Goal: Task Accomplishment & Management: Complete application form

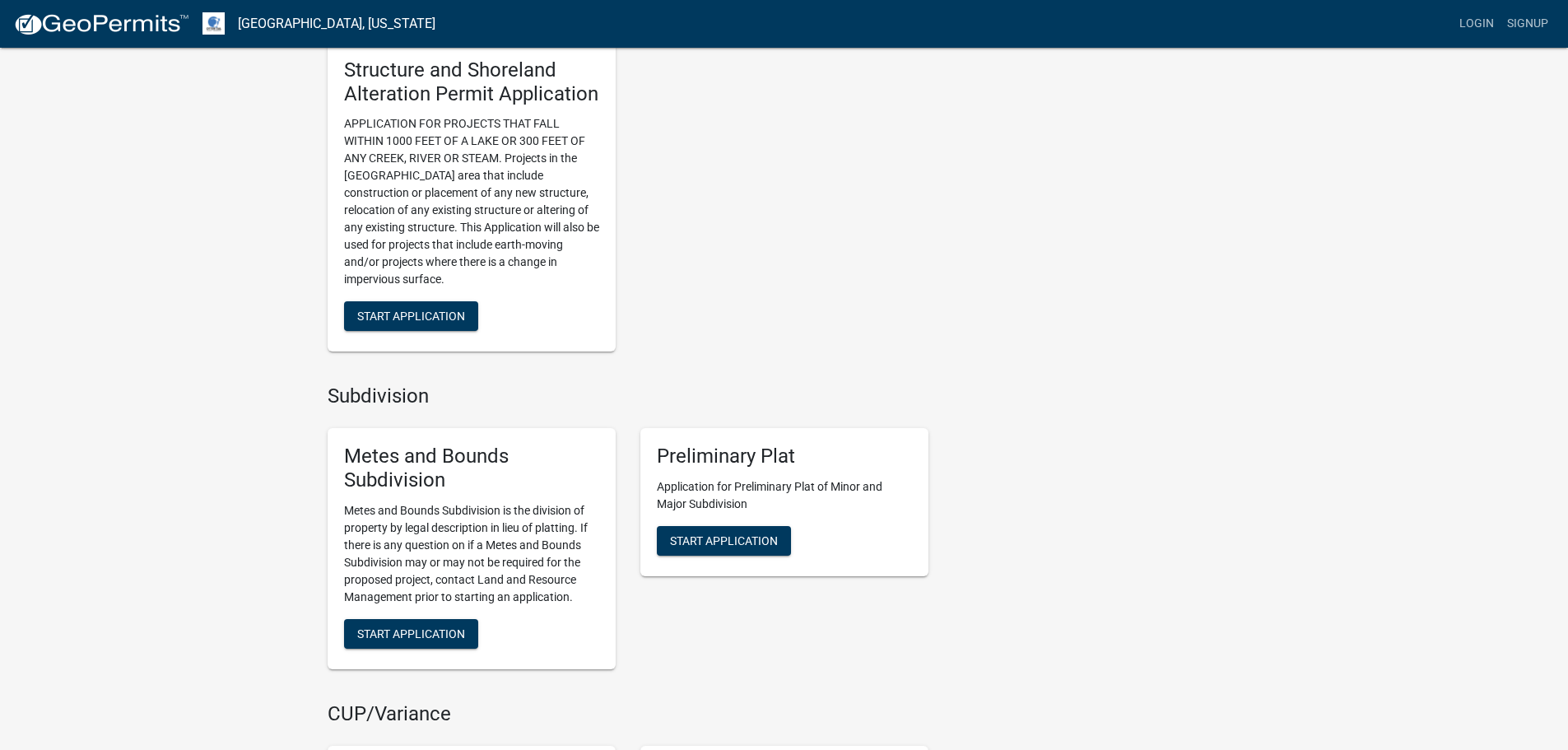
scroll to position [1235, 0]
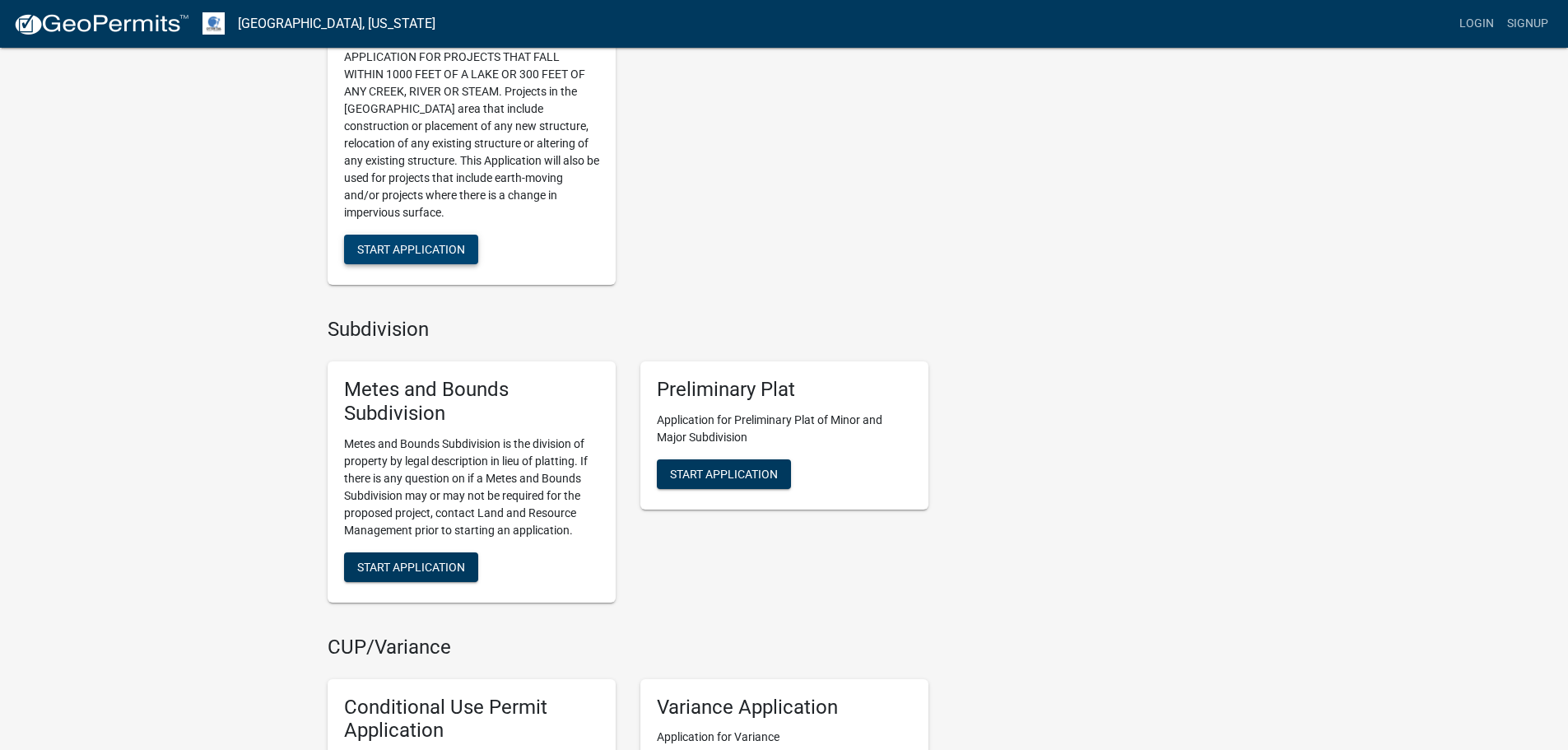
click at [465, 256] on span "Start Application" at bounding box center [411, 249] width 108 height 13
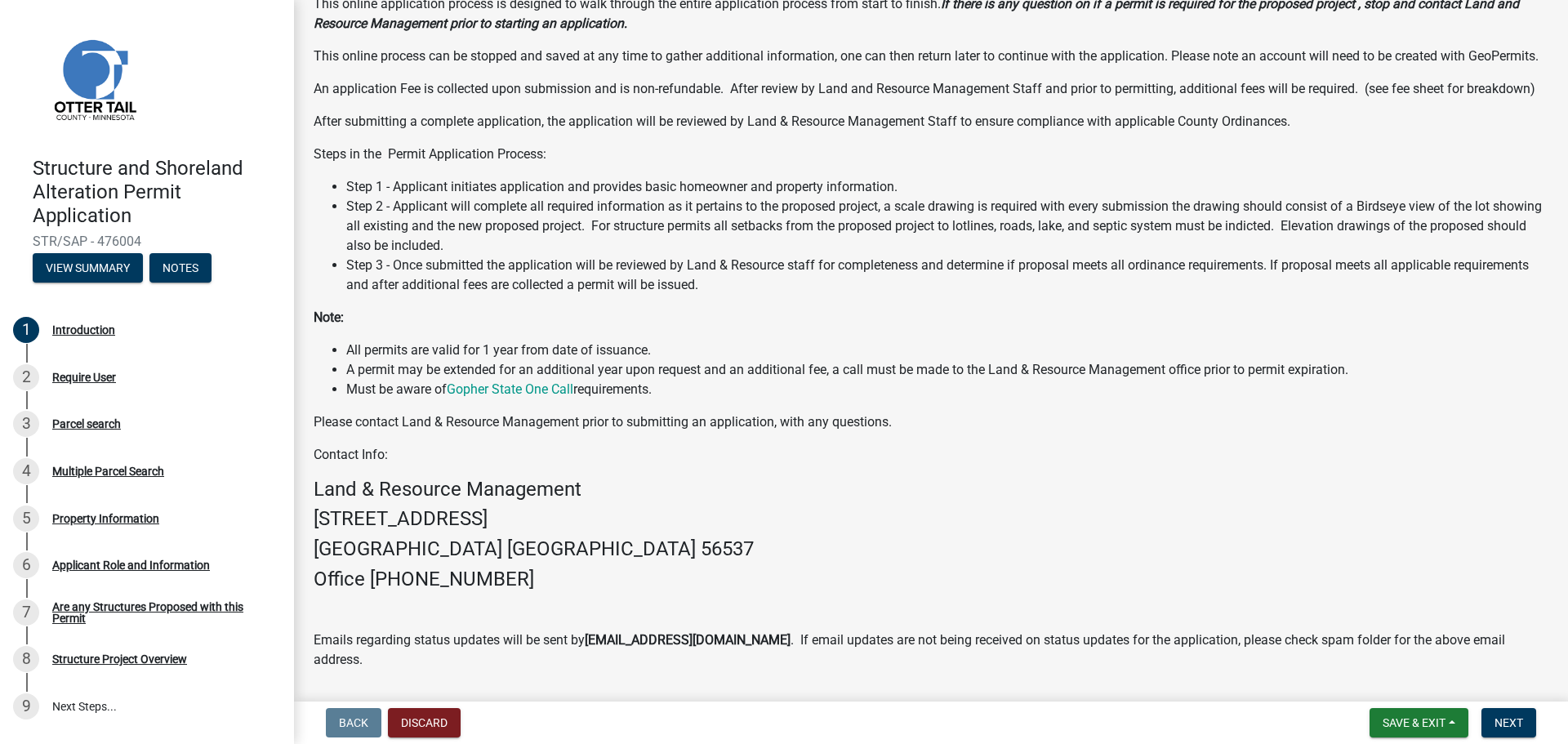
scroll to position [235, 0]
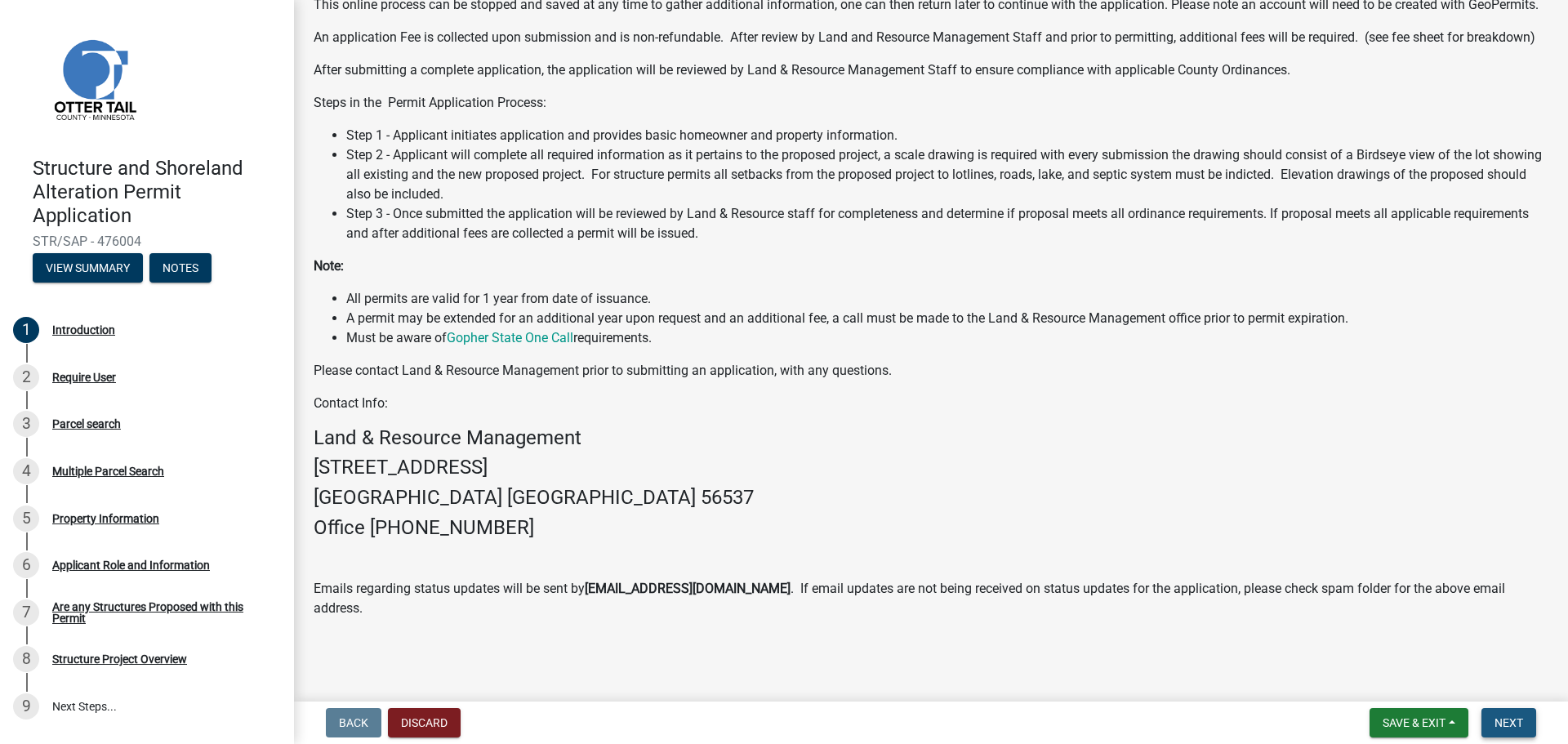
click at [1491, 715] on button "Next" at bounding box center [1508, 722] width 55 height 29
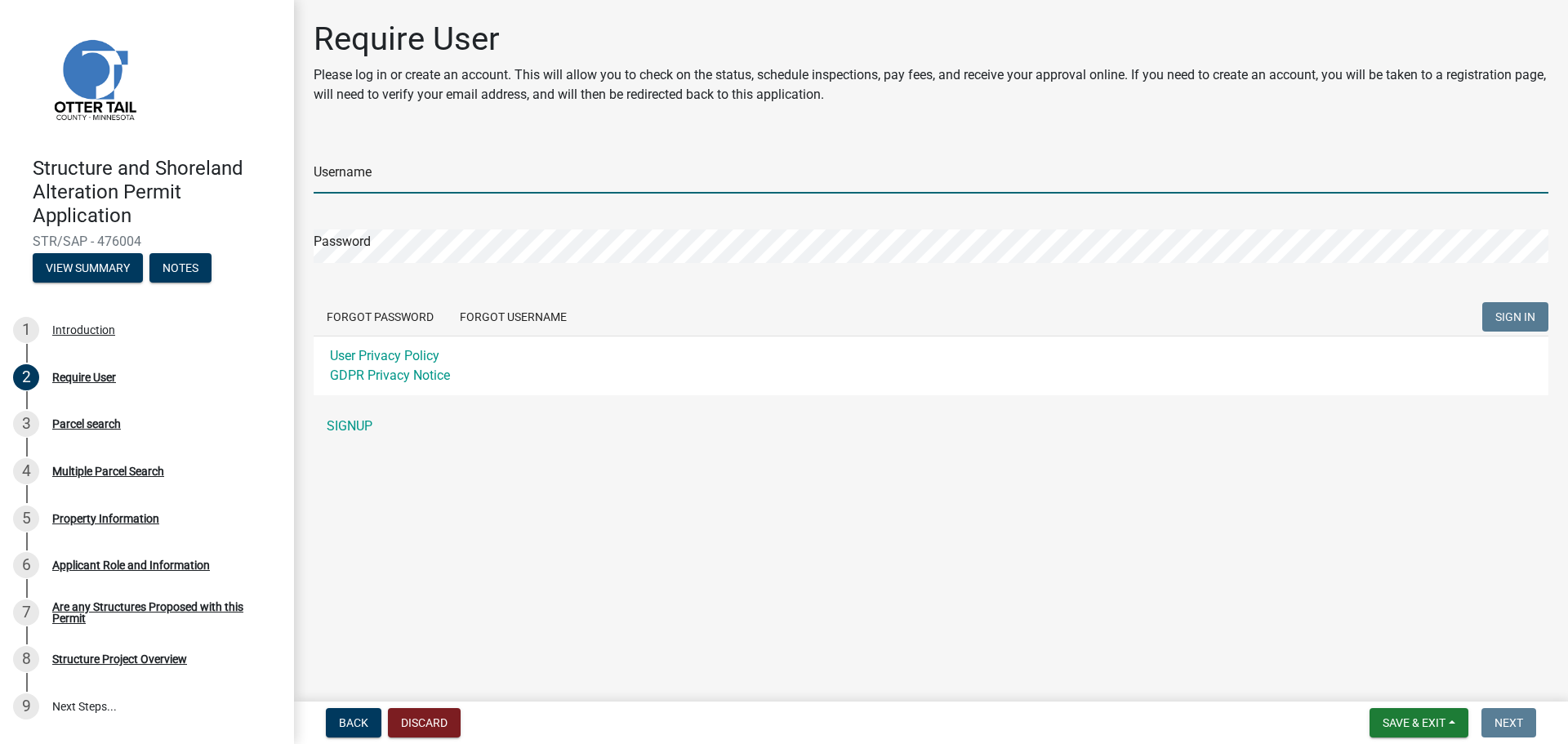
type input "haatajacontracting"
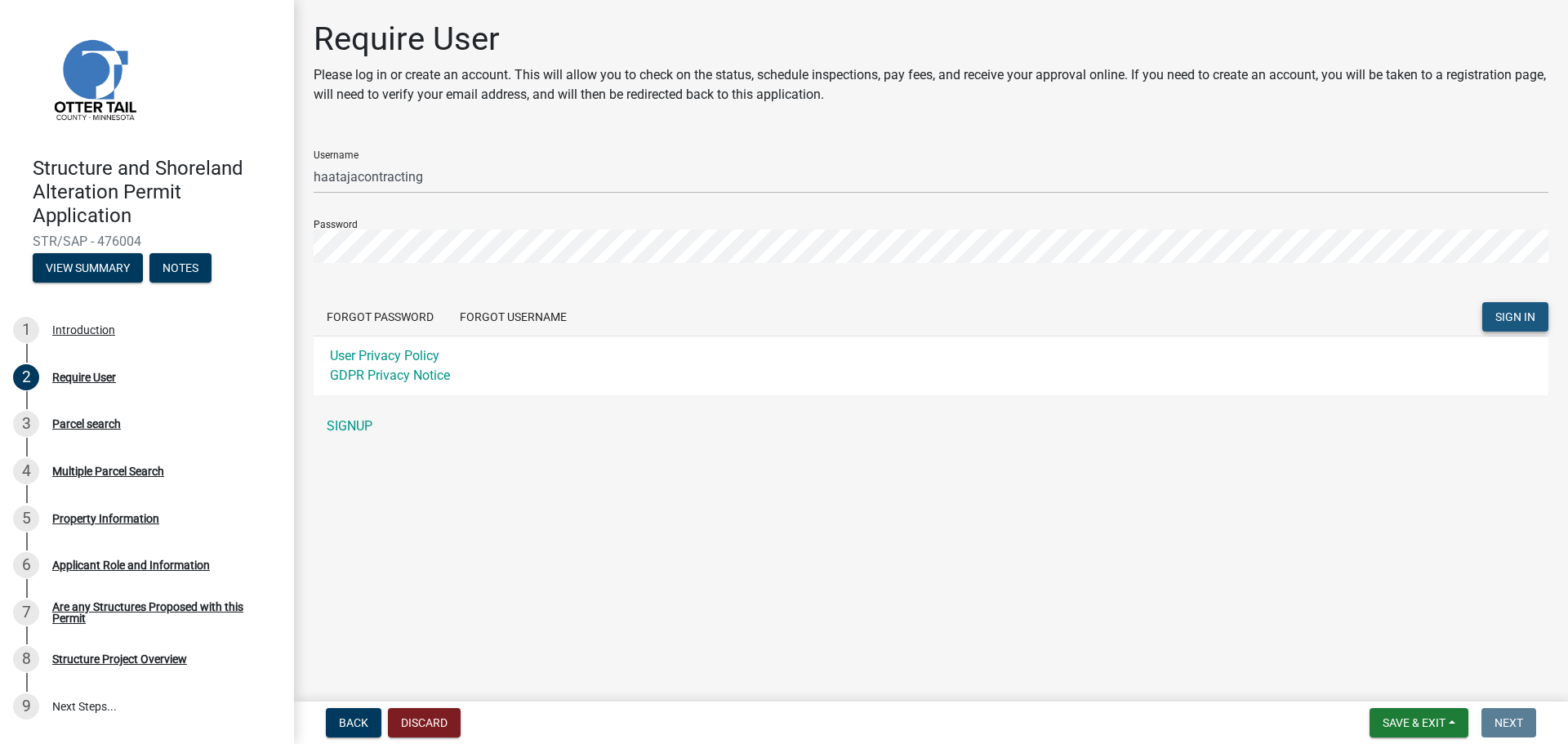
click at [1537, 309] on button "SIGN IN" at bounding box center [1515, 317] width 67 height 29
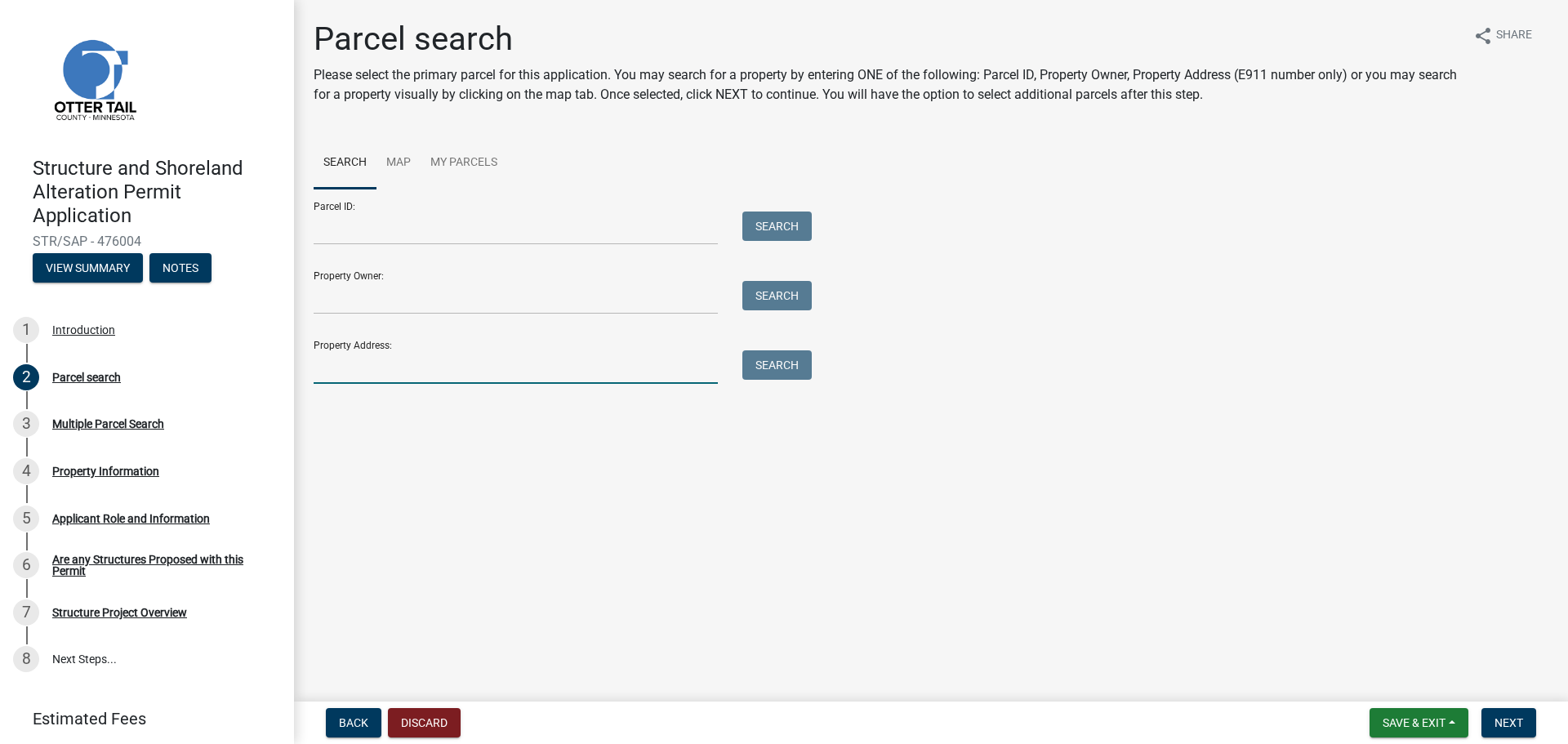
click at [577, 360] on input "Property Address:" at bounding box center [515, 367] width 404 height 33
type input "[STREET_ADDRESS]"
click at [811, 373] on button "Search" at bounding box center [776, 365] width 69 height 29
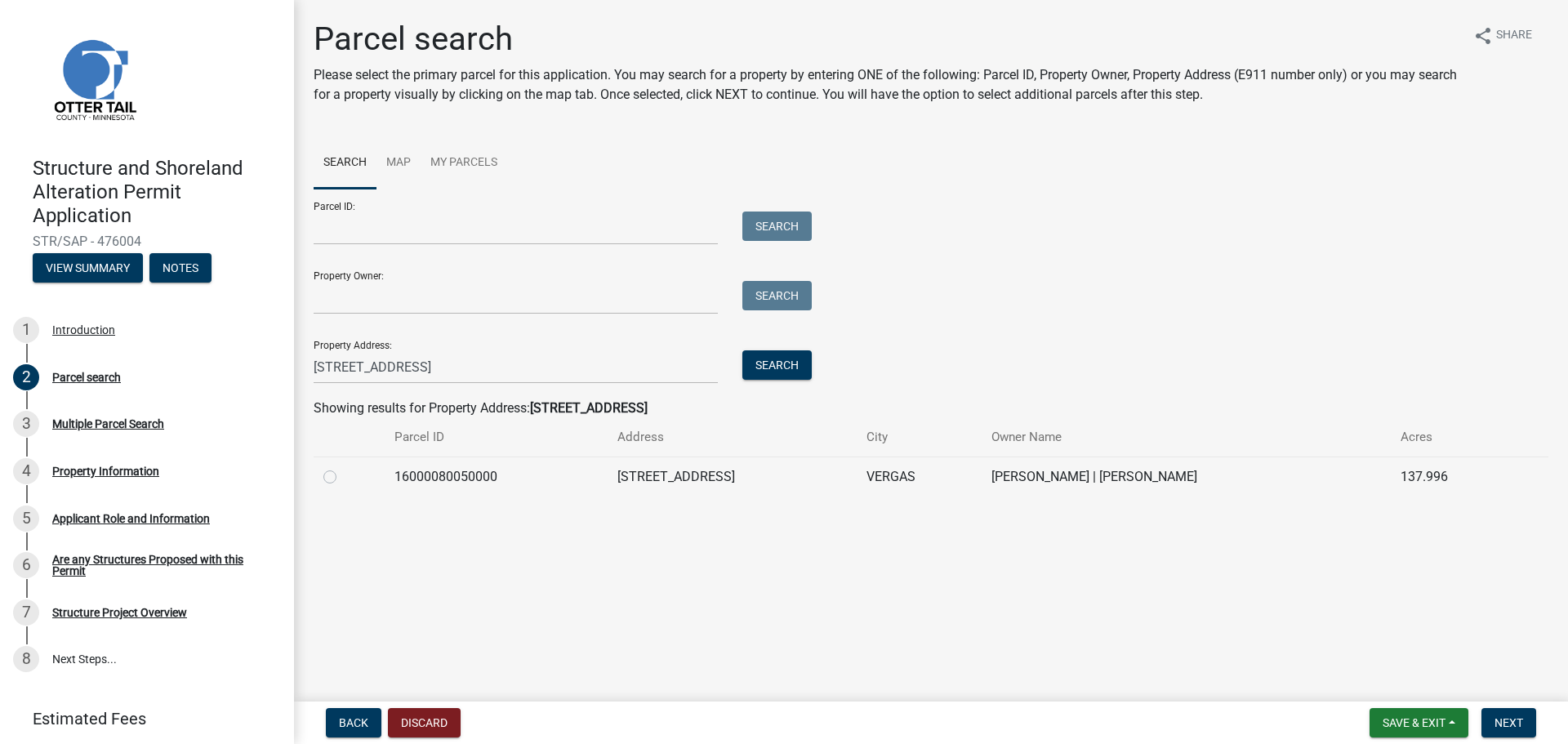
click at [331, 486] on div at bounding box center [348, 477] width 52 height 20
click at [343, 467] on label at bounding box center [343, 467] width 0 height 0
click at [343, 478] on input "radio" at bounding box center [347, 472] width 11 height 11
radio input "true"
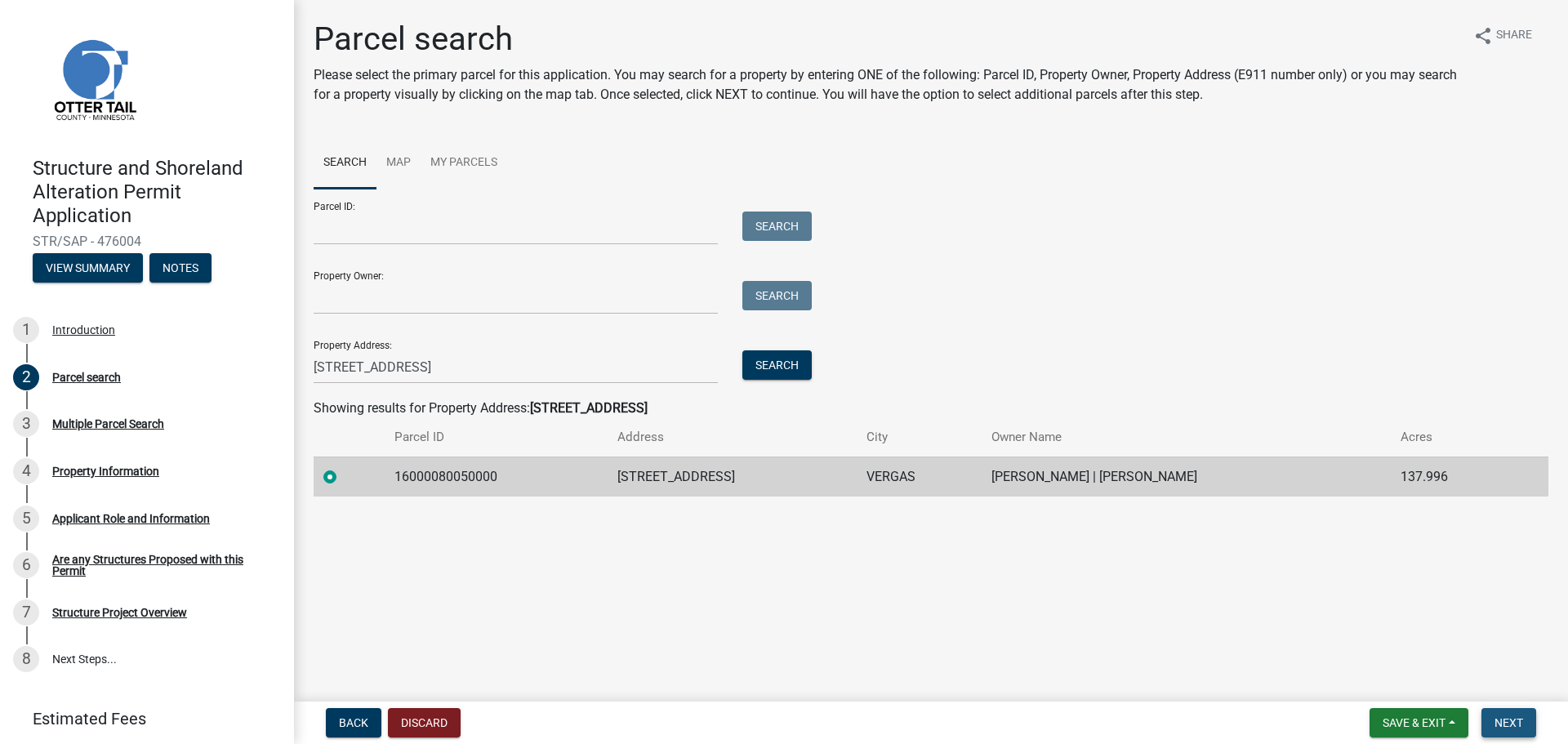
click at [1509, 711] on button "Next" at bounding box center [1508, 722] width 55 height 29
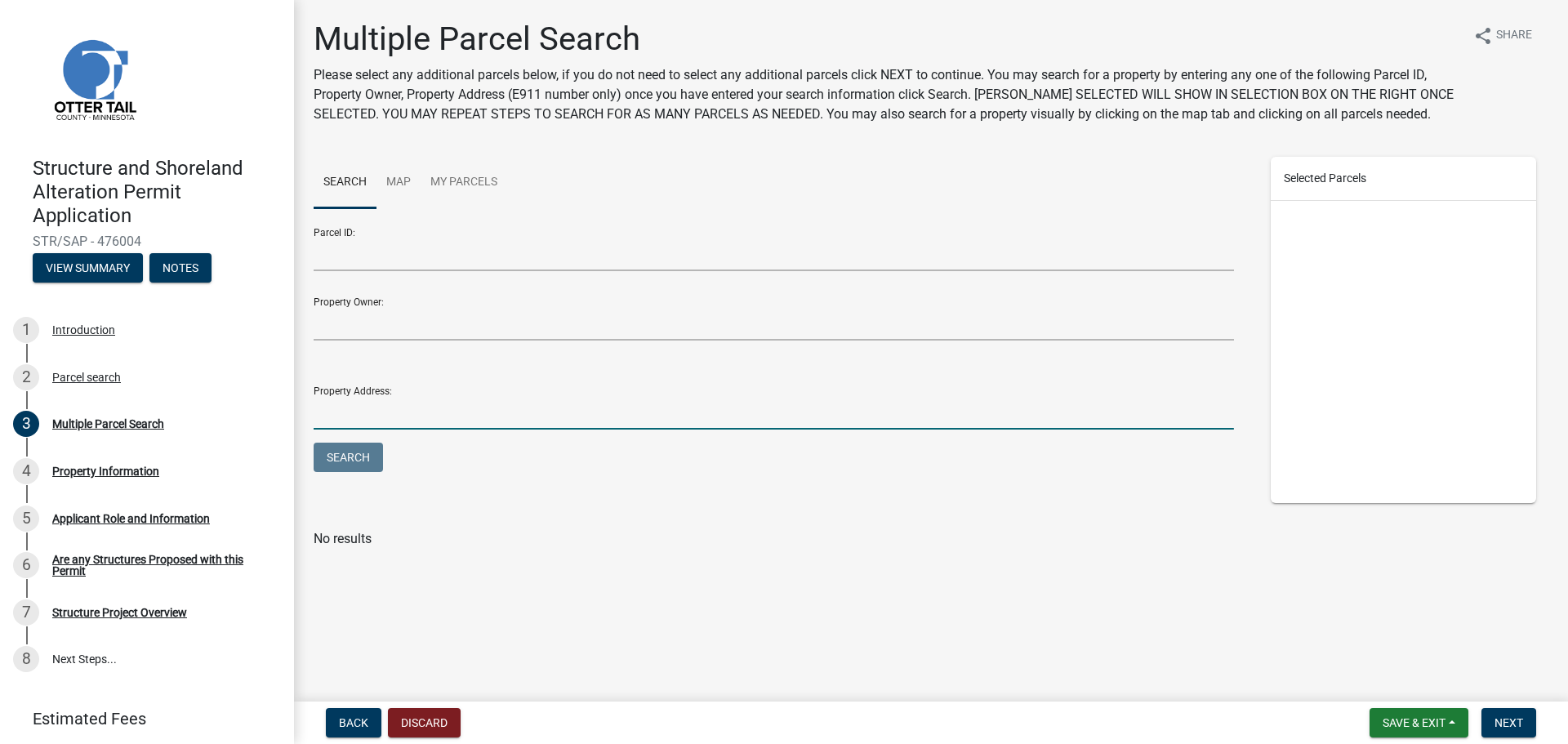
click at [455, 414] on input "Property Address:" at bounding box center [773, 413] width 920 height 33
type input "[STREET_ADDRESS]"
click at [371, 464] on button "Search" at bounding box center [347, 457] width 69 height 29
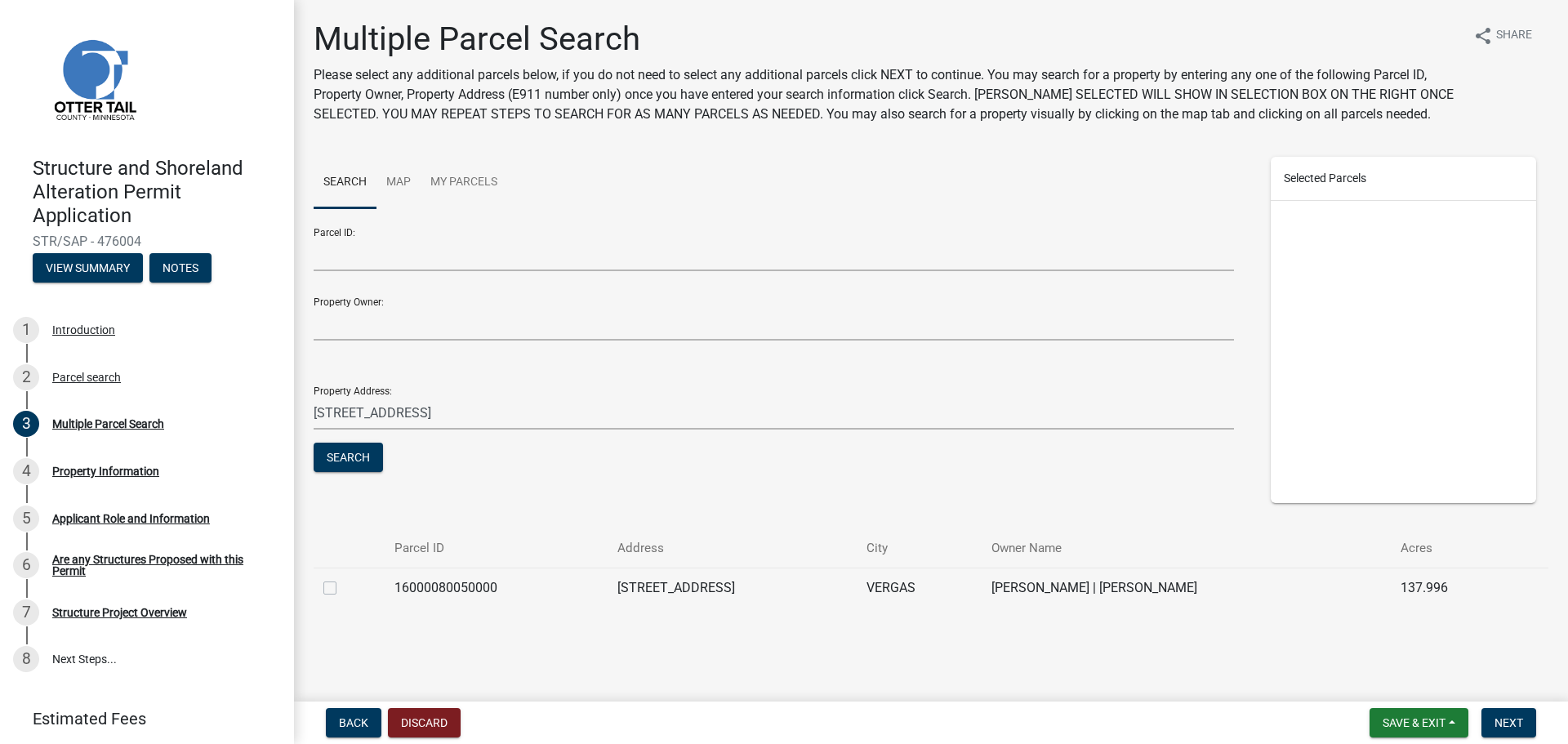
click at [343, 579] on label at bounding box center [343, 579] width 0 height 0
click at [343, 589] on input "checkbox" at bounding box center [347, 583] width 11 height 11
checkbox input "true"
click at [1516, 720] on span "Next" at bounding box center [1508, 722] width 28 height 13
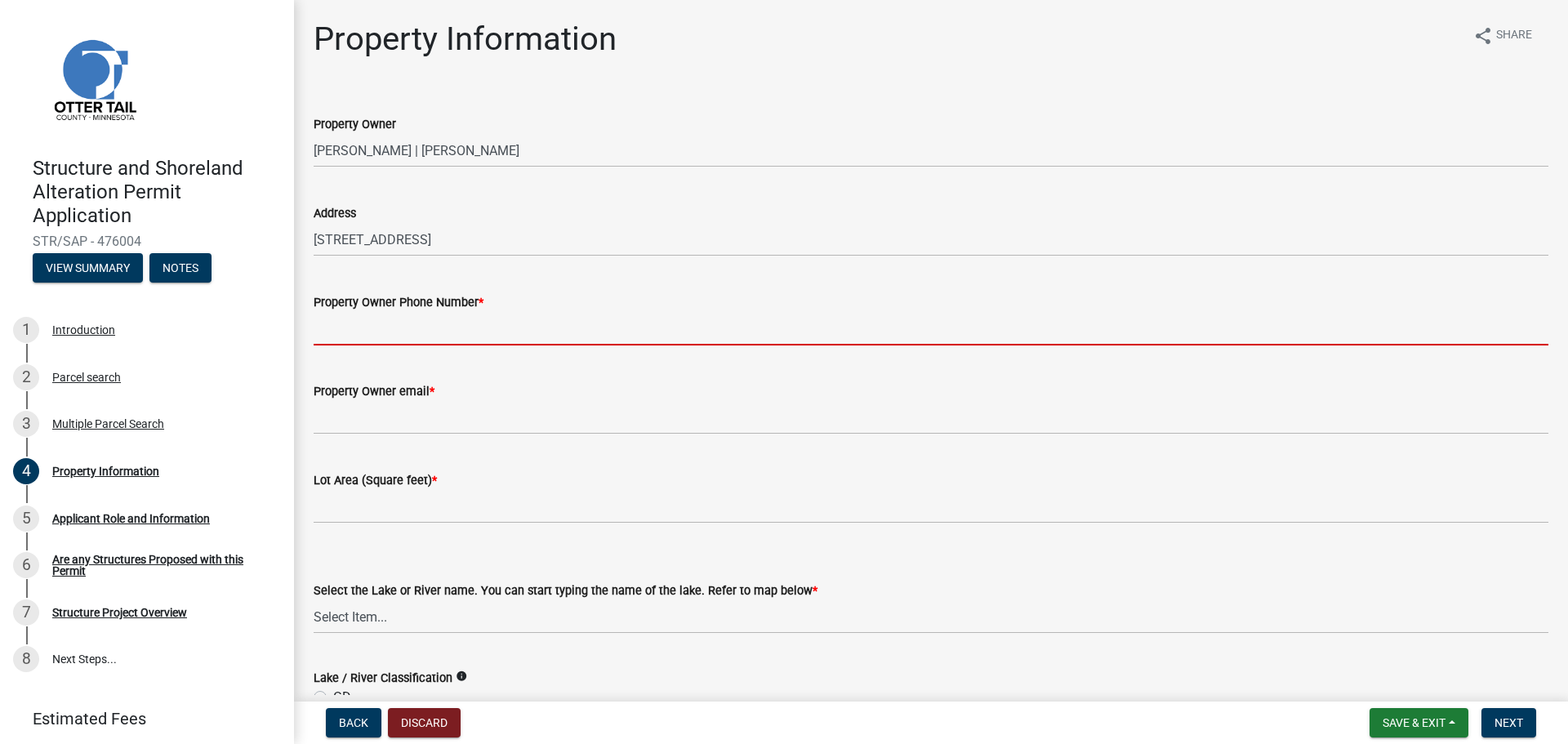
click at [609, 333] on input "Property Owner Phone Number *" at bounding box center [930, 329] width 1234 height 33
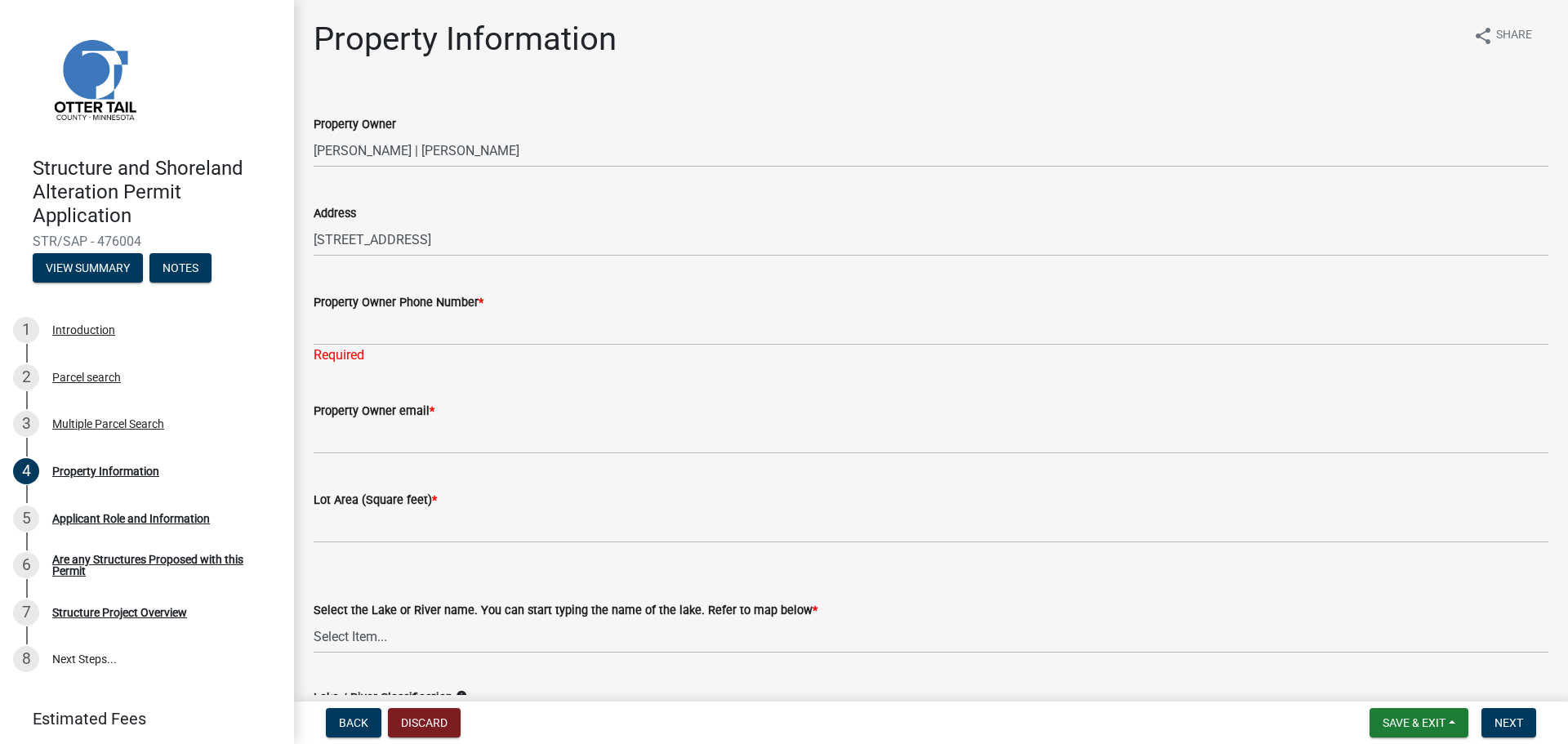
click at [735, 388] on div "Property Owner email *" at bounding box center [930, 416] width 1234 height 76
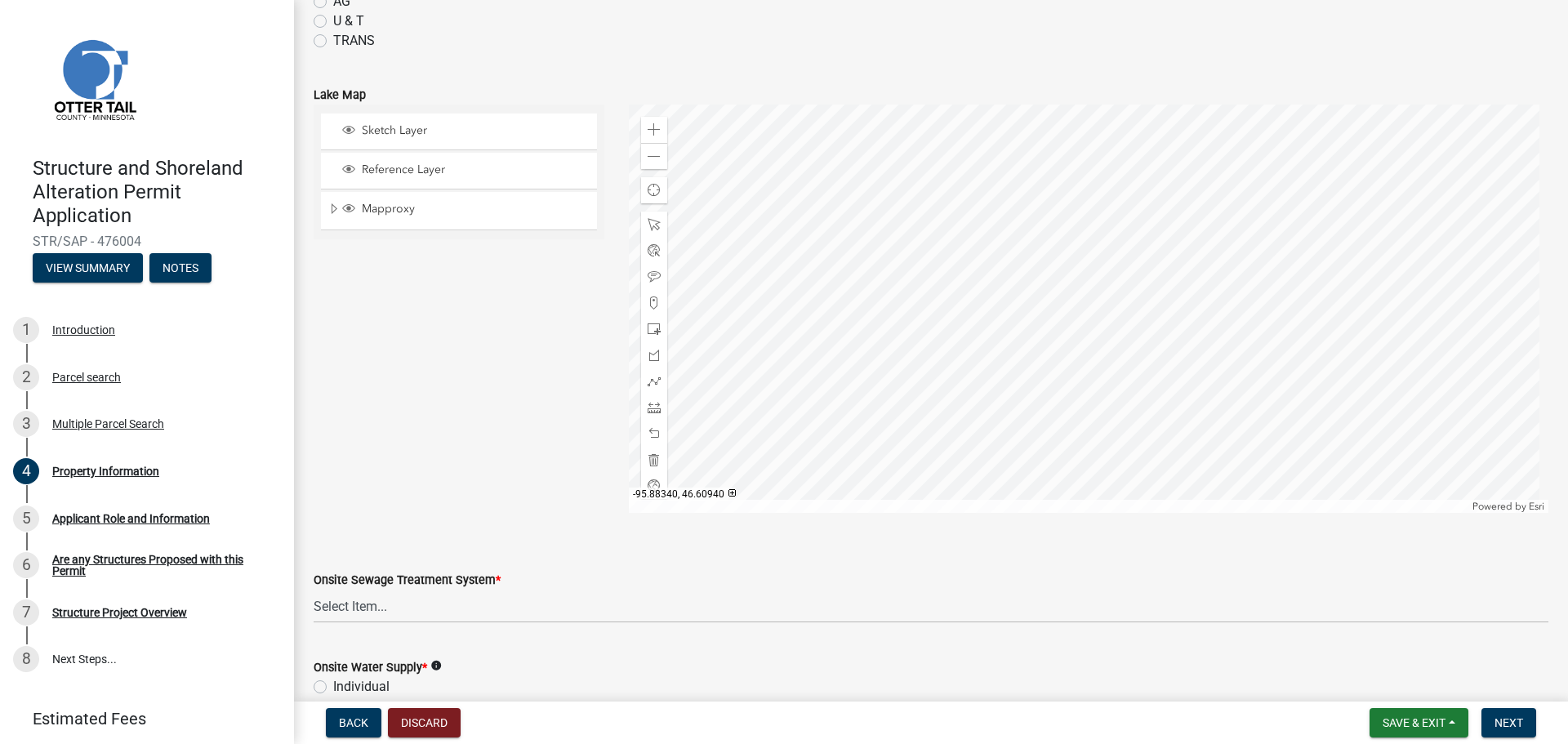
scroll to position [735, 0]
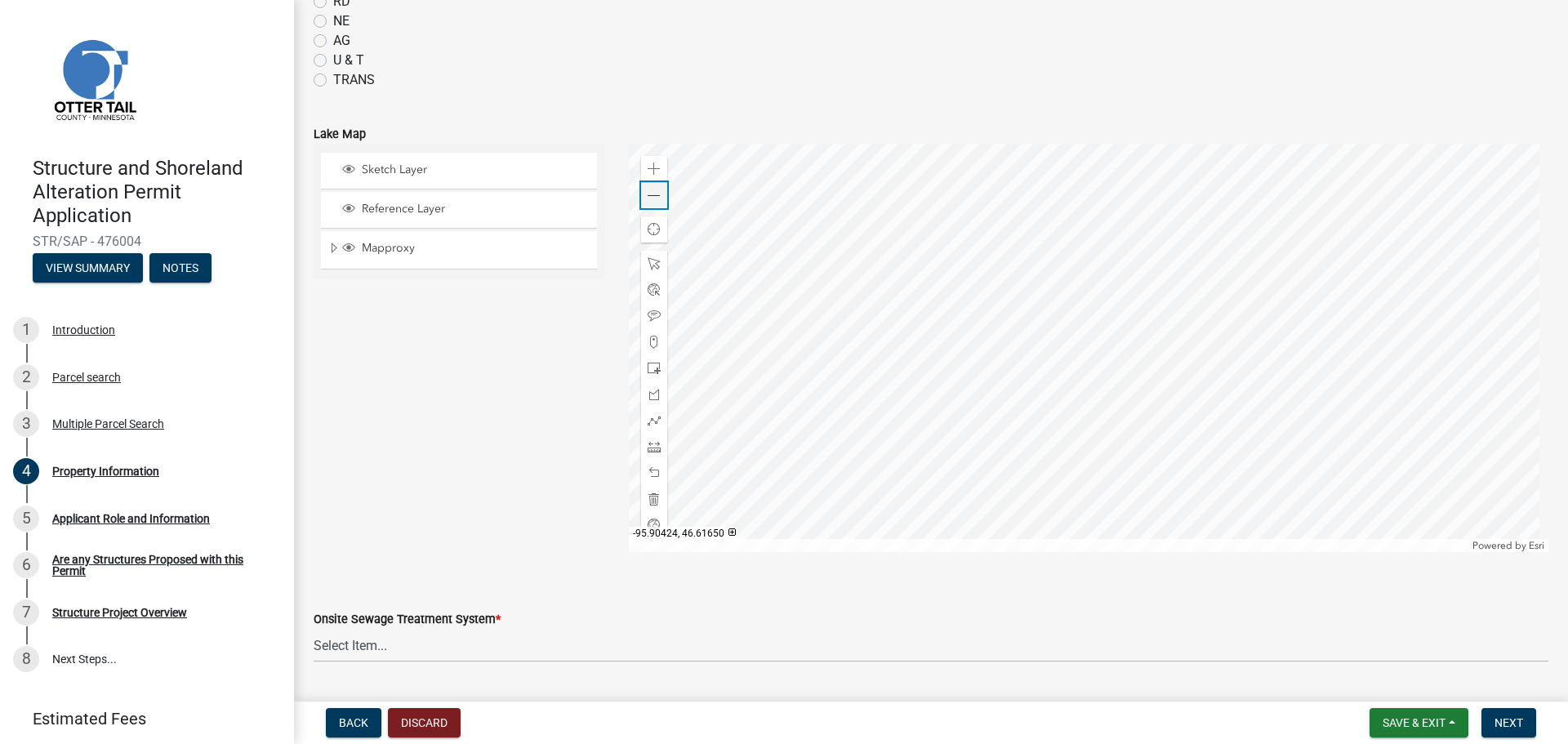
click at [648, 193] on span at bounding box center [654, 196] width 13 height 13
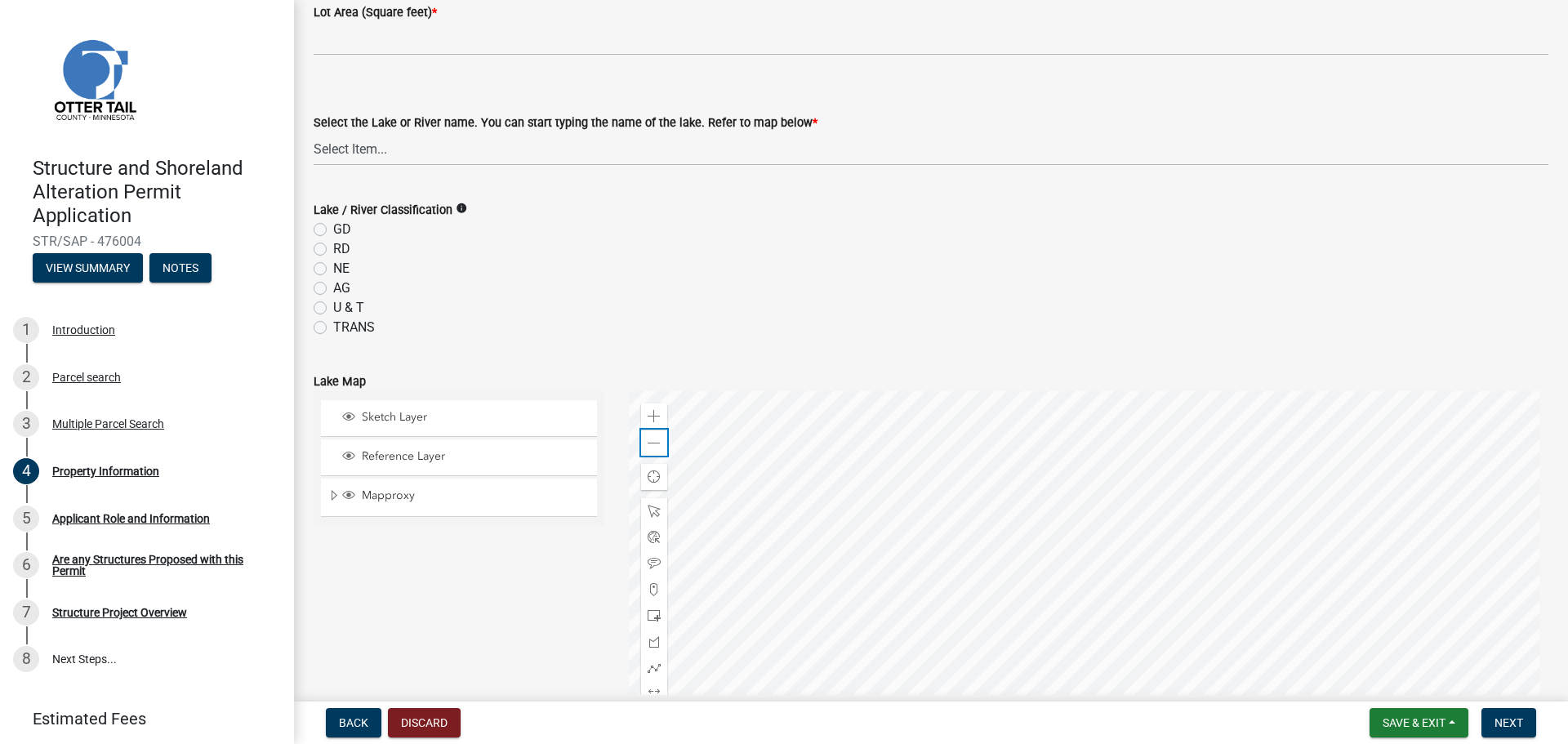
scroll to position [408, 0]
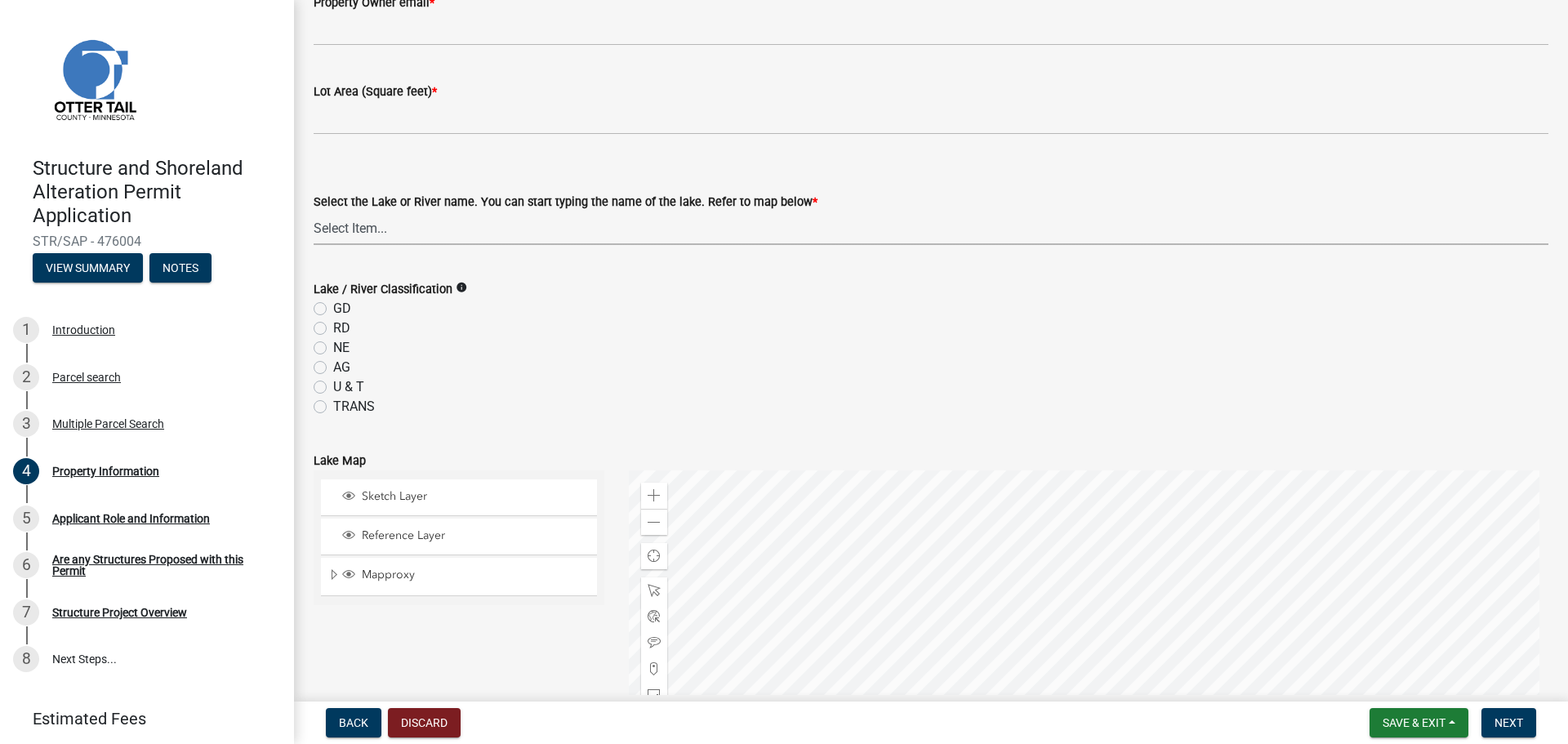
click at [495, 234] on select "Select Item... None [PERSON_NAME] 56-031 [PERSON_NAME] 56-118 [PERSON_NAME] 56-…" at bounding box center [930, 228] width 1234 height 33
click at [313, 211] on select "Select Item... None [PERSON_NAME] 56-031 [PERSON_NAME] 56-118 [PERSON_NAME] 56-…" at bounding box center [930, 228] width 1234 height 33
select select "6879361f-3e34-42b3-aee5-9f6928ccbea9"
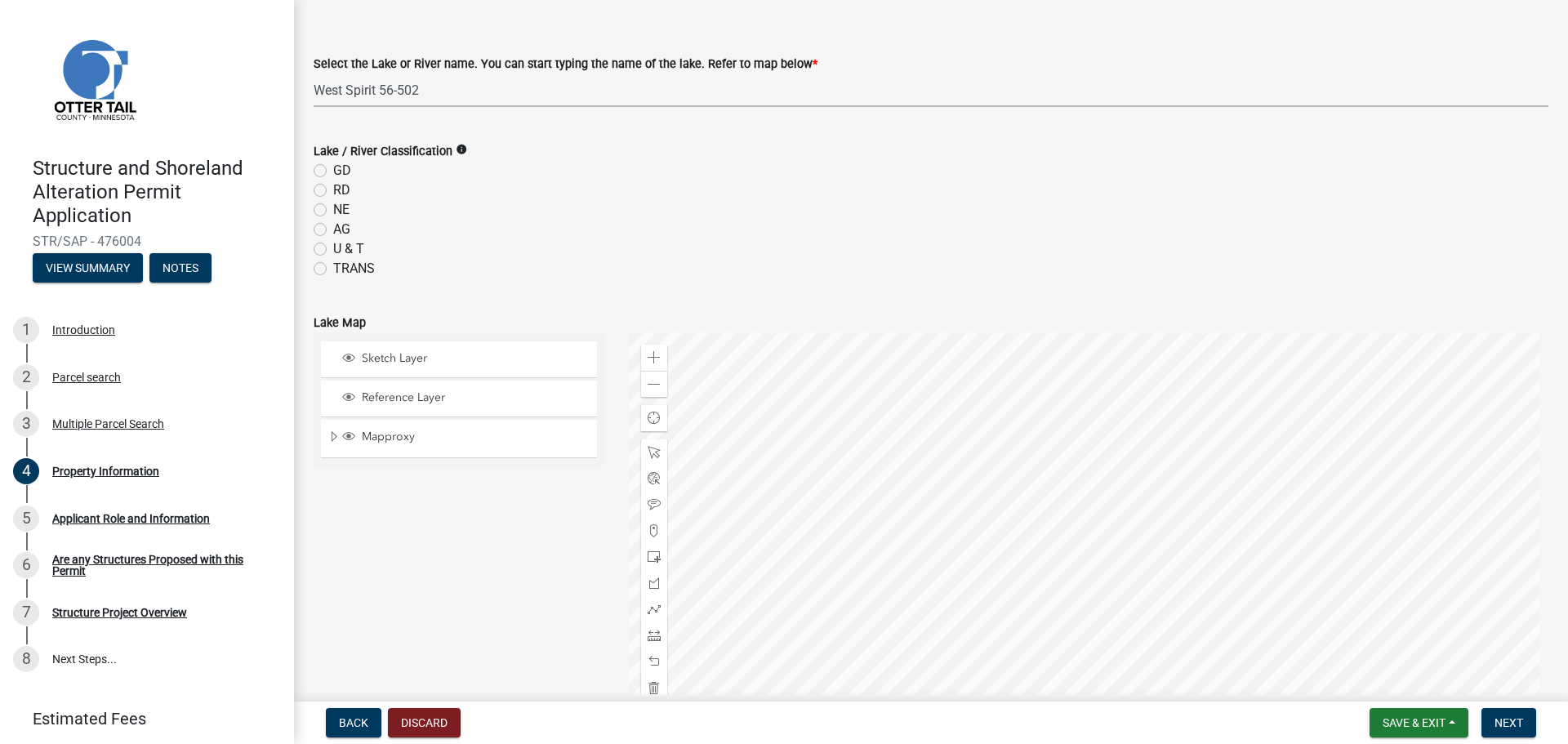
scroll to position [572, 0]
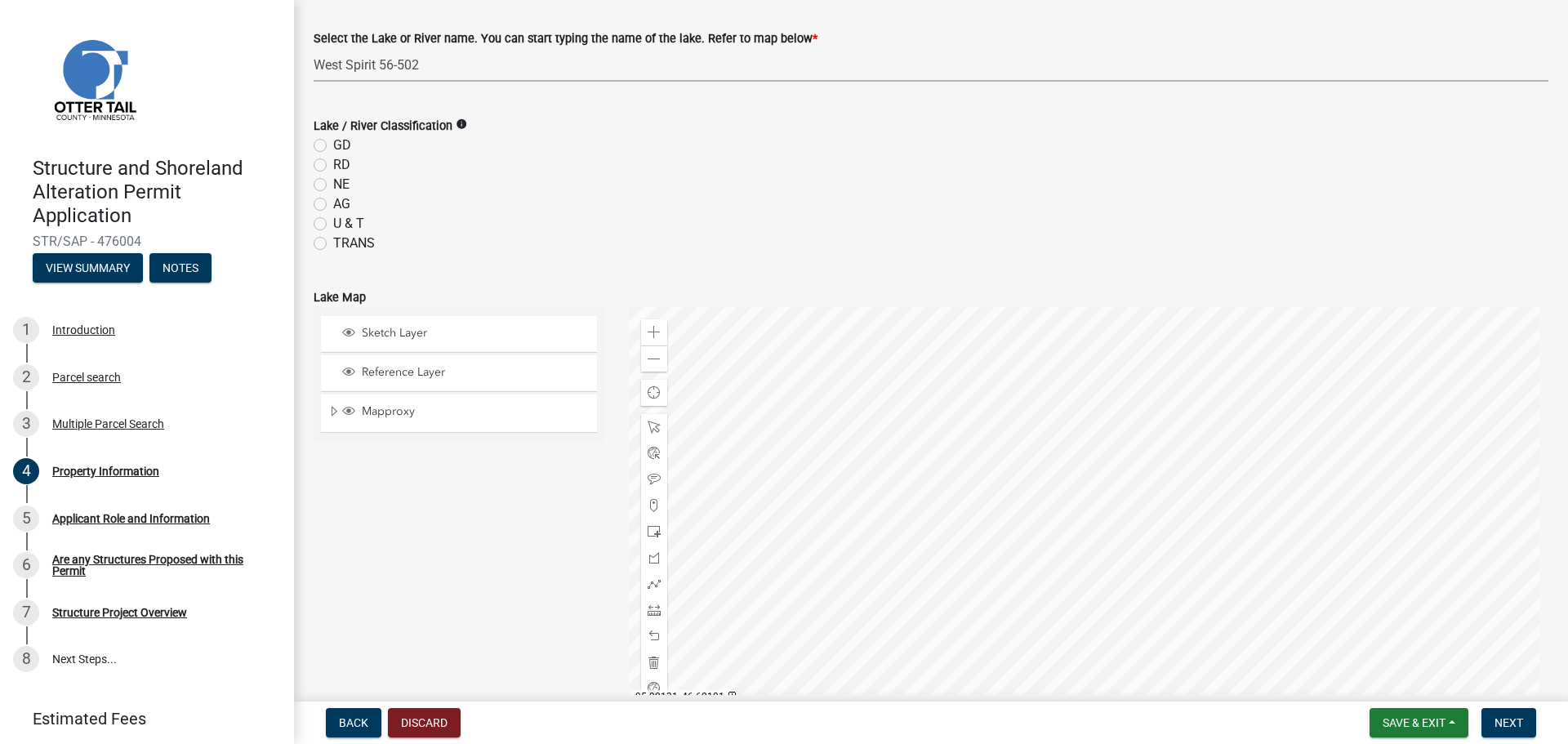
click at [333, 184] on label "NE" at bounding box center [341, 185] width 17 height 20
click at [333, 184] on input "NE" at bounding box center [338, 180] width 11 height 11
radio input "true"
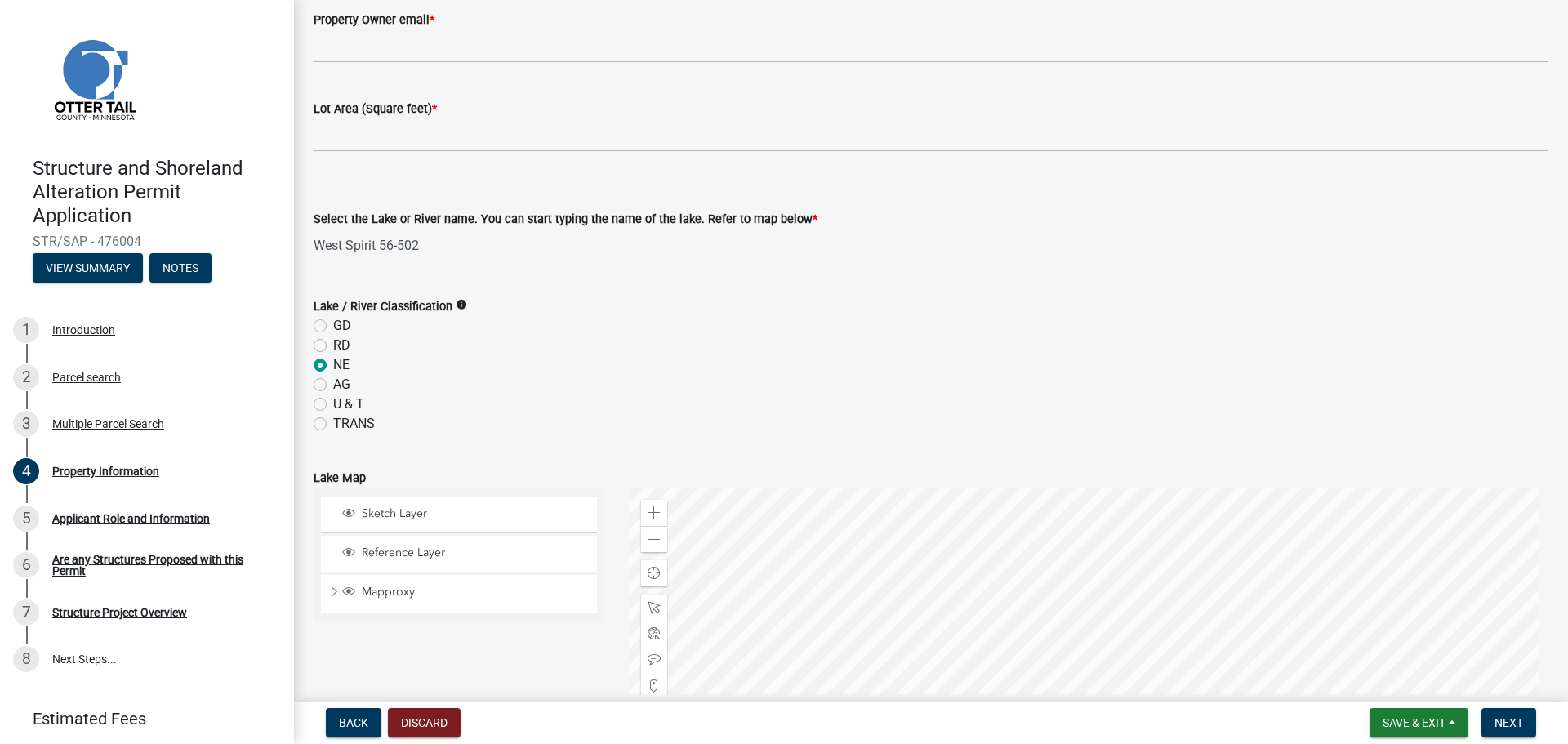
scroll to position [245, 0]
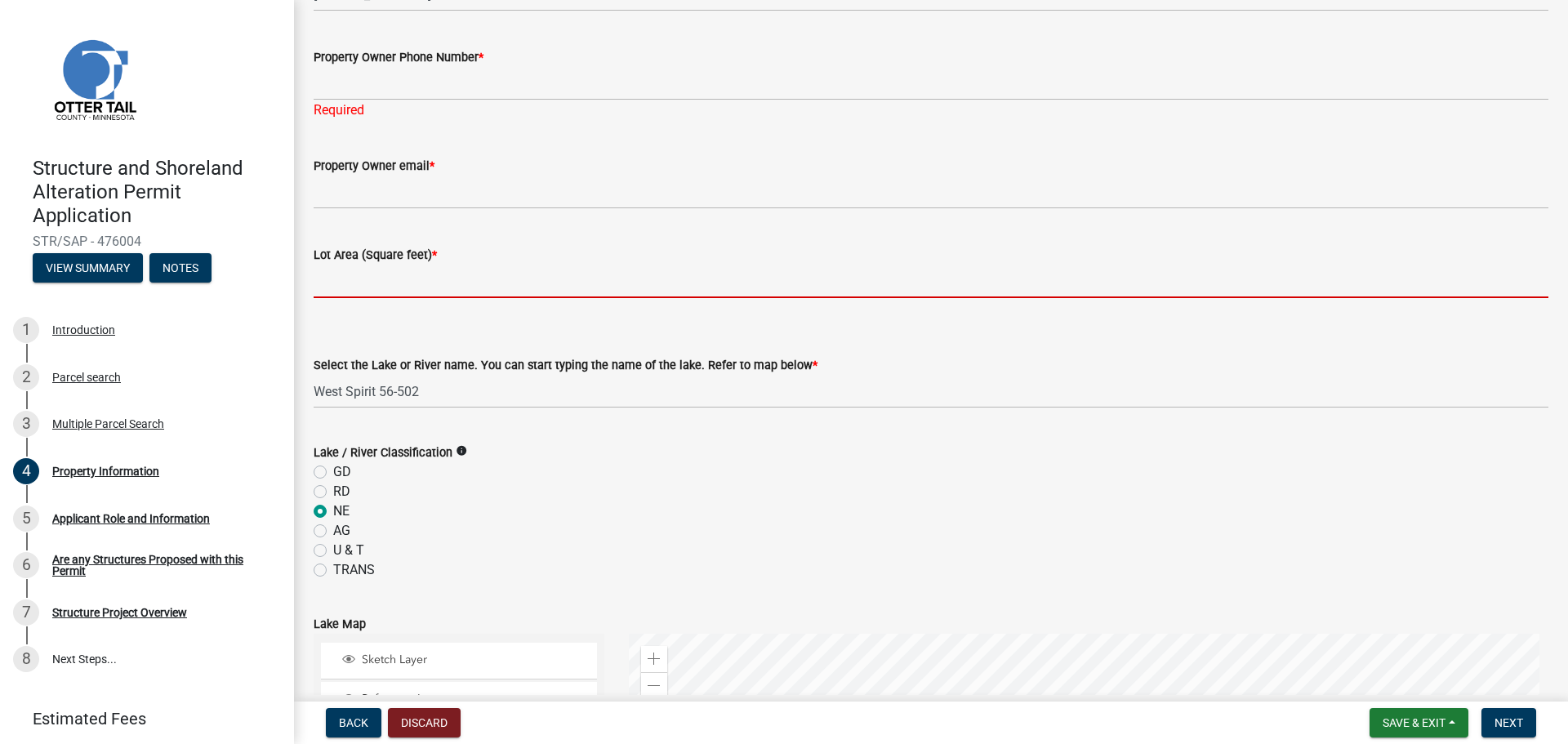
click at [510, 270] on input "text" at bounding box center [930, 281] width 1234 height 33
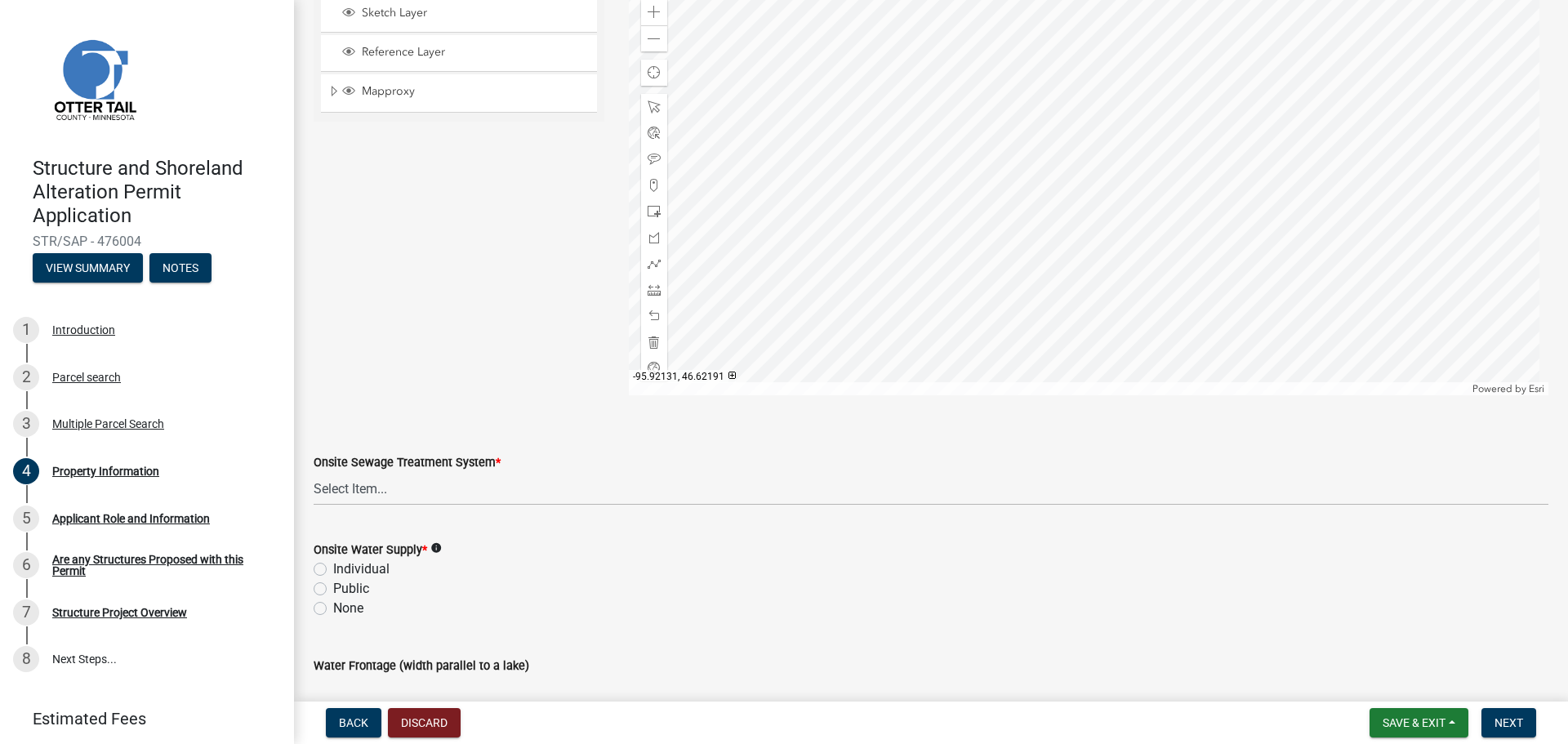
scroll to position [899, 0]
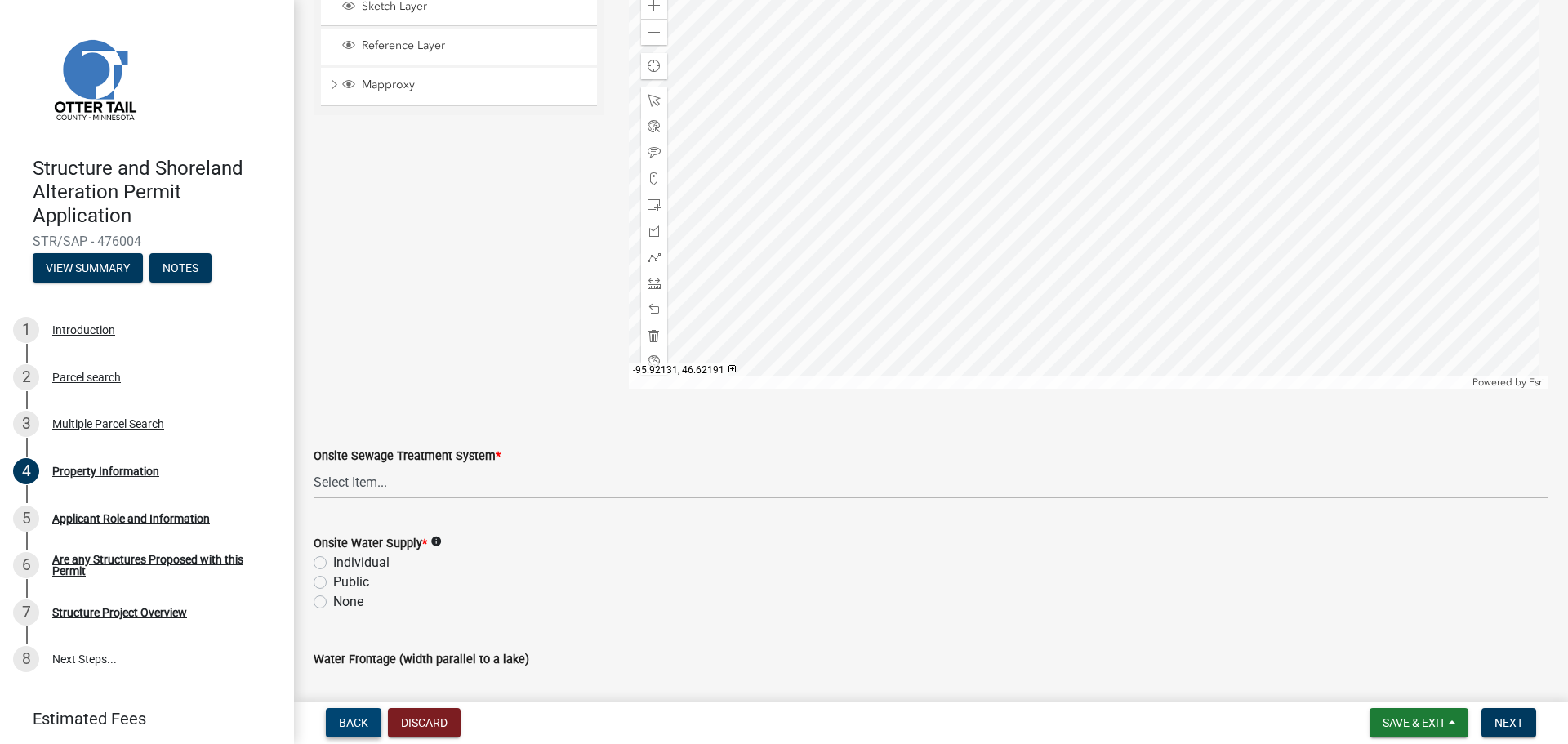
click at [356, 721] on span "Back" at bounding box center [353, 722] width 29 height 13
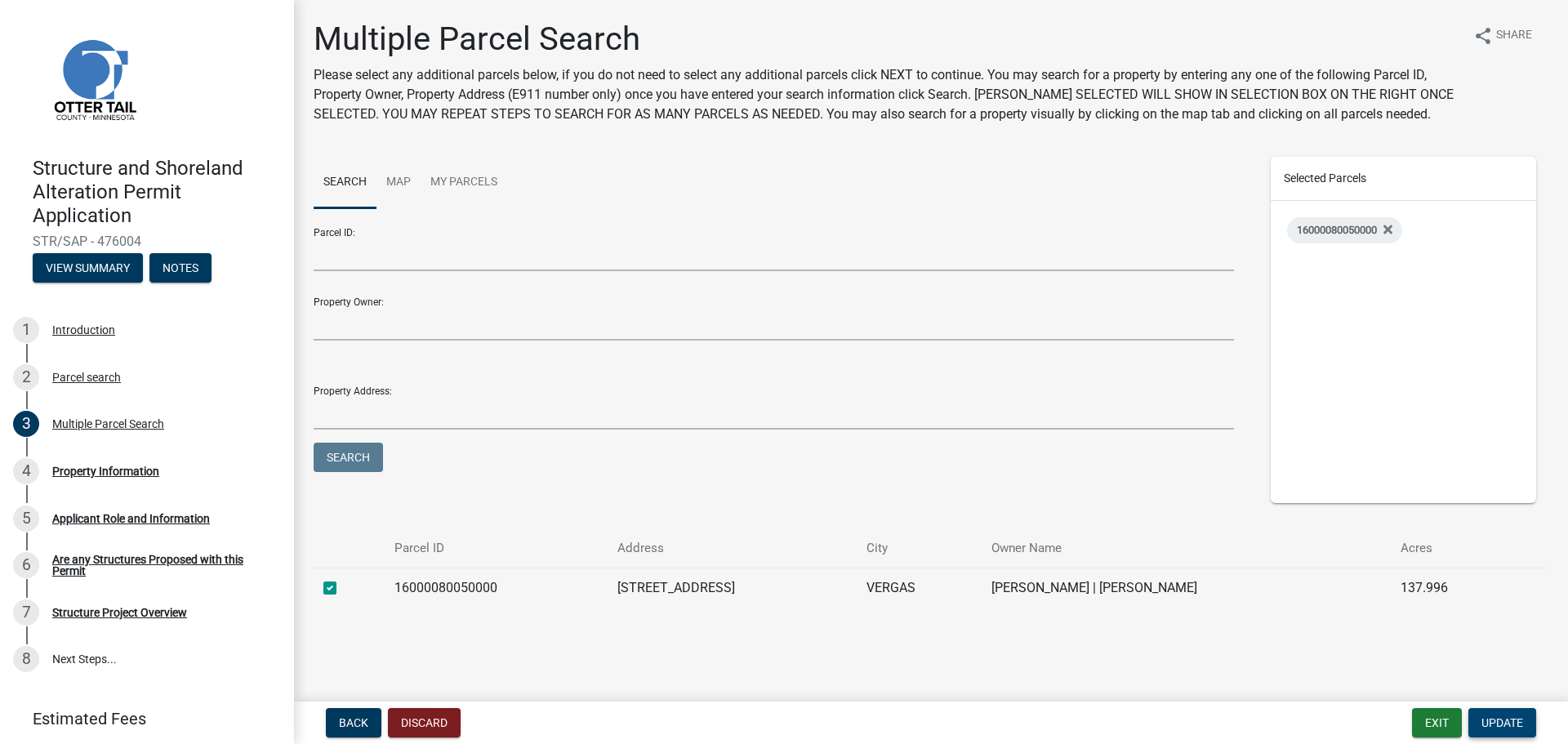
click at [1496, 732] on button "Update" at bounding box center [1501, 722] width 68 height 29
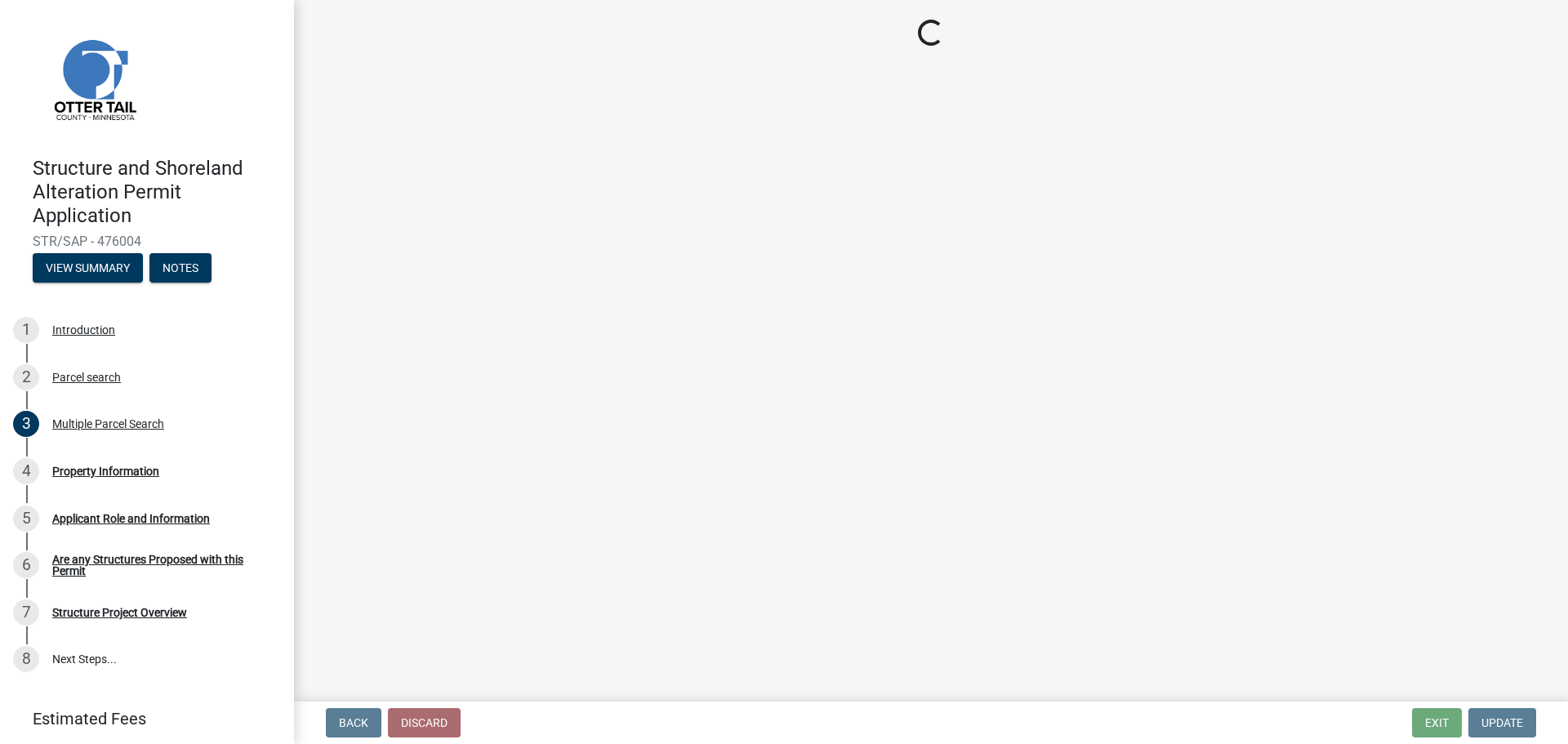
select select "6879361f-3e34-42b3-aee5-9f6928ccbea9"
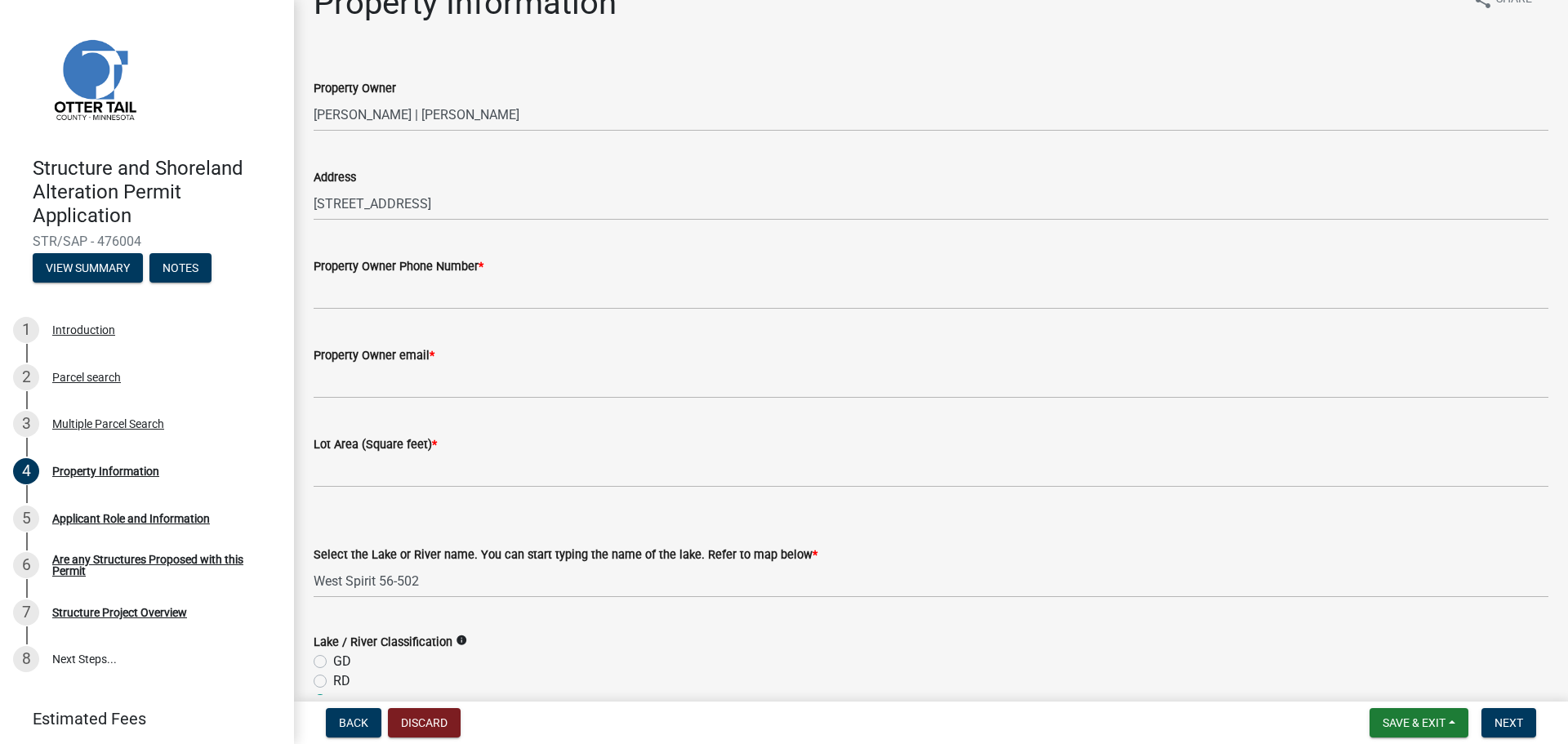
scroll to position [163, 0]
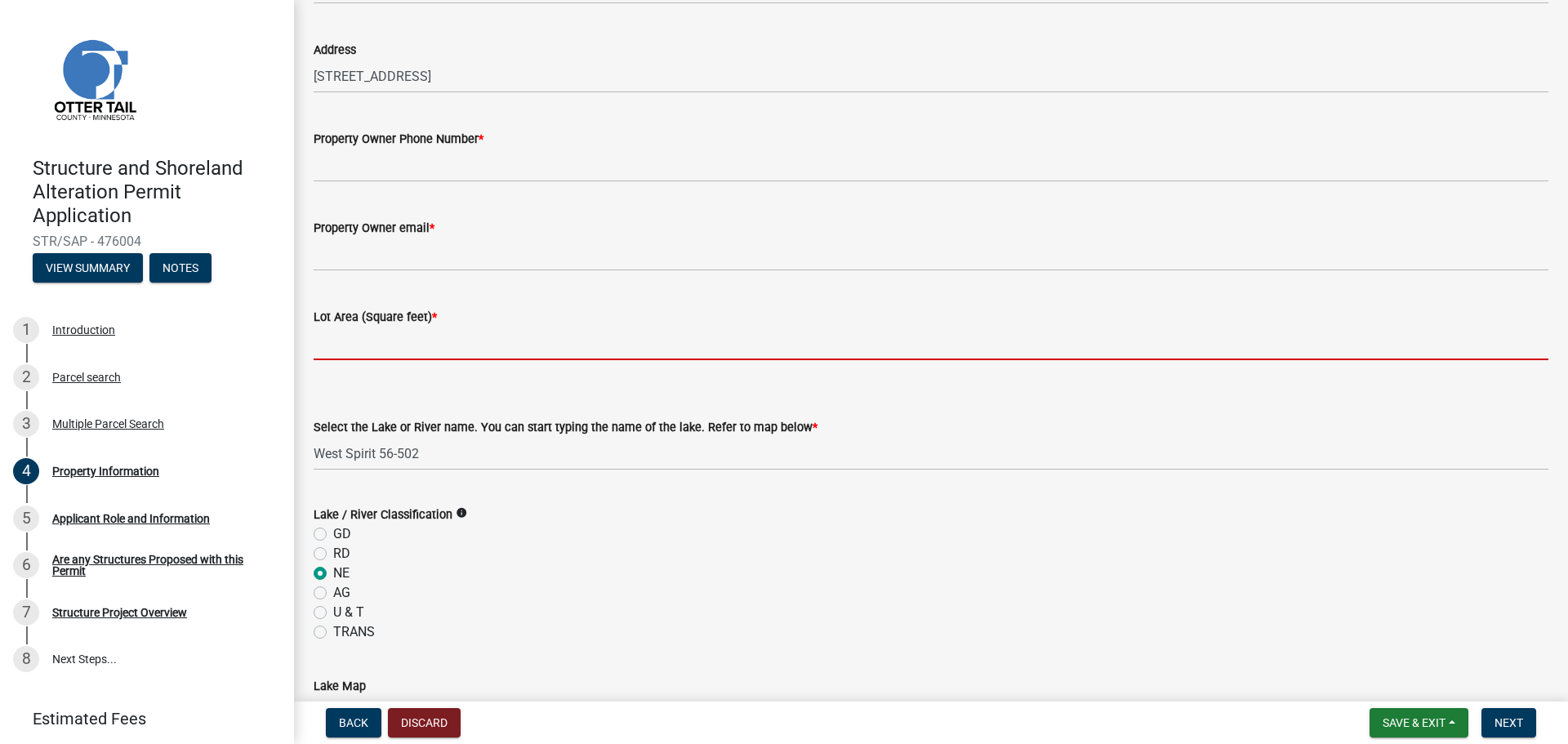
click at [387, 331] on input "text" at bounding box center [930, 344] width 1234 height 33
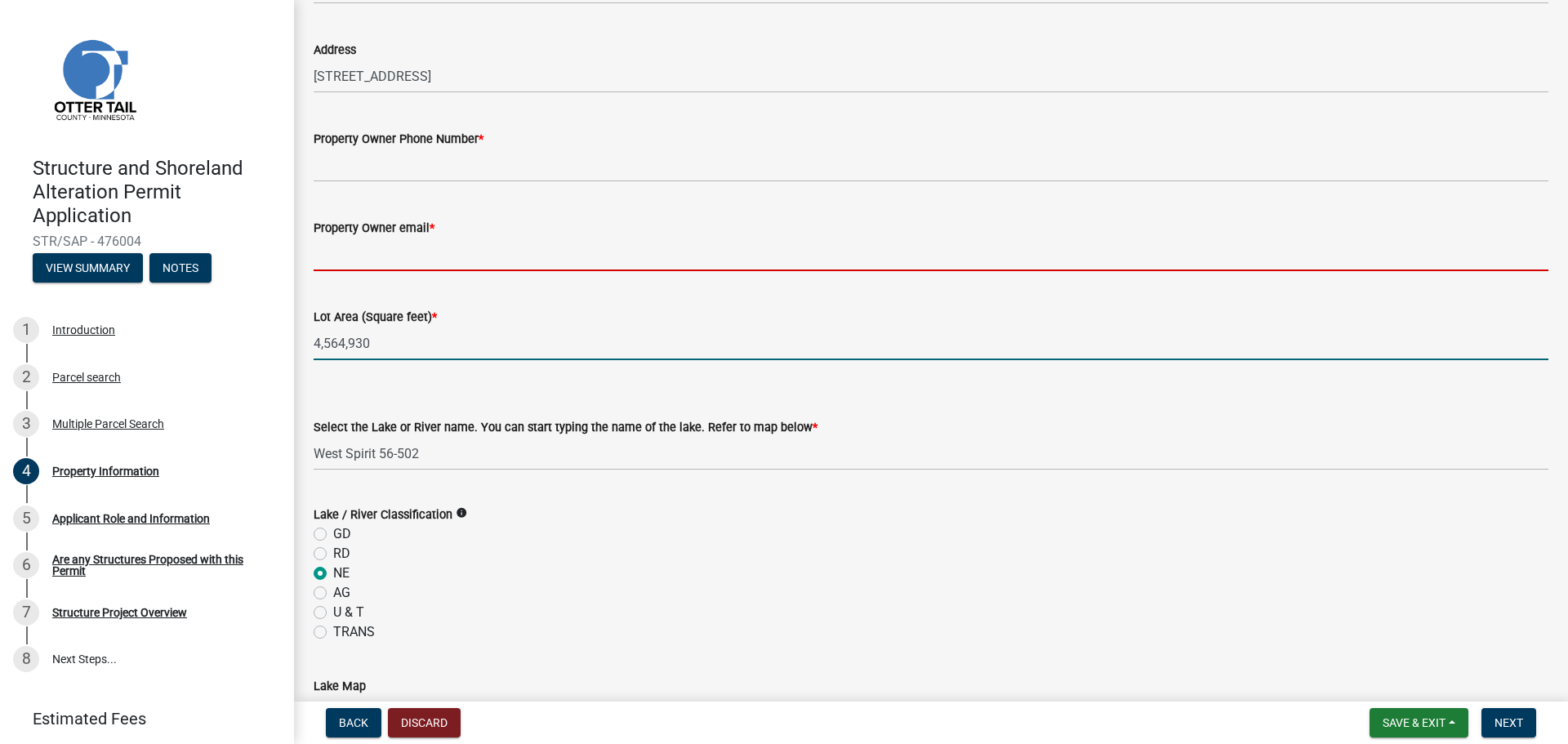
type input "4564930"
click at [406, 241] on input "Property Owner email *" at bounding box center [930, 255] width 1234 height 33
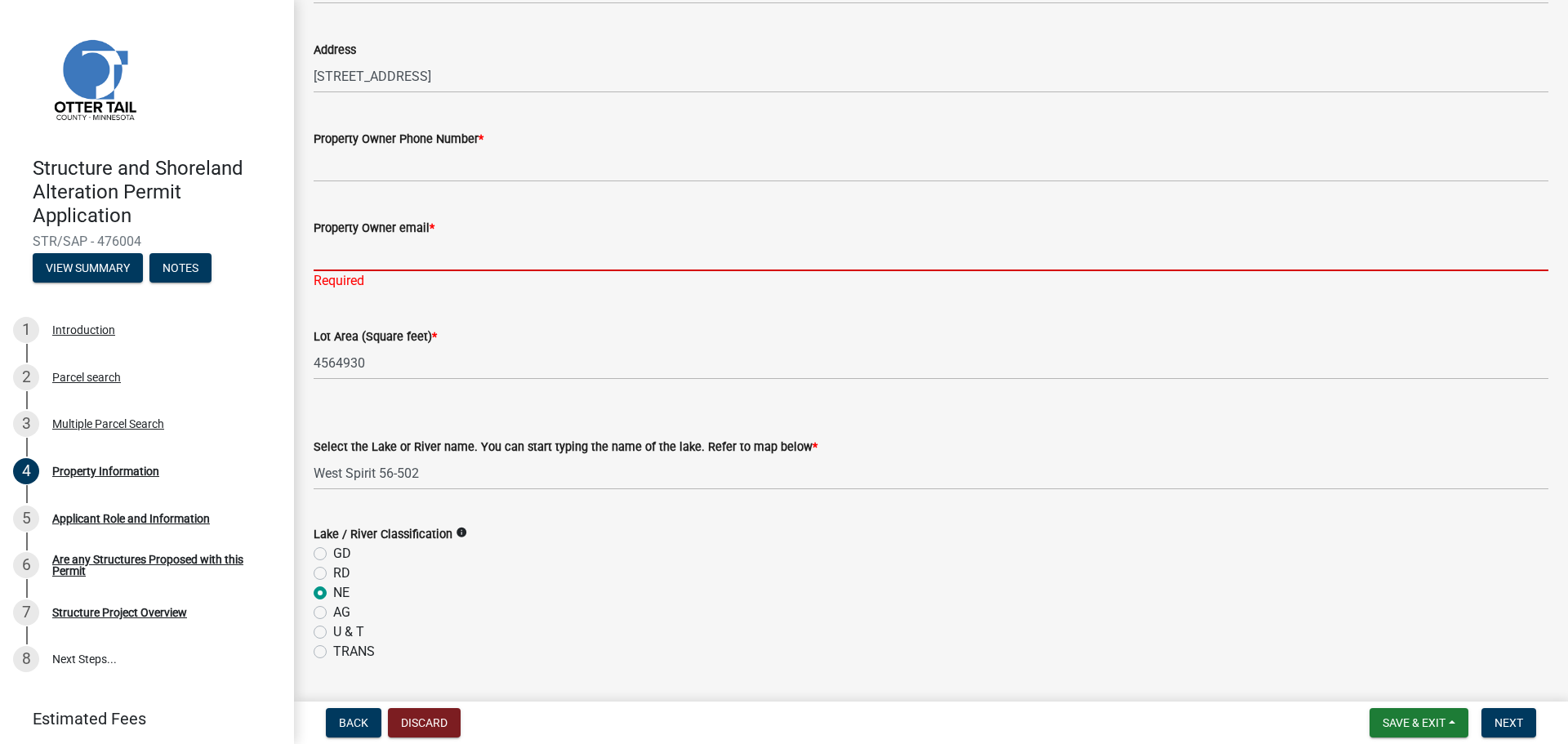
paste input "[EMAIL_ADDRESS][DOMAIN_NAME]"
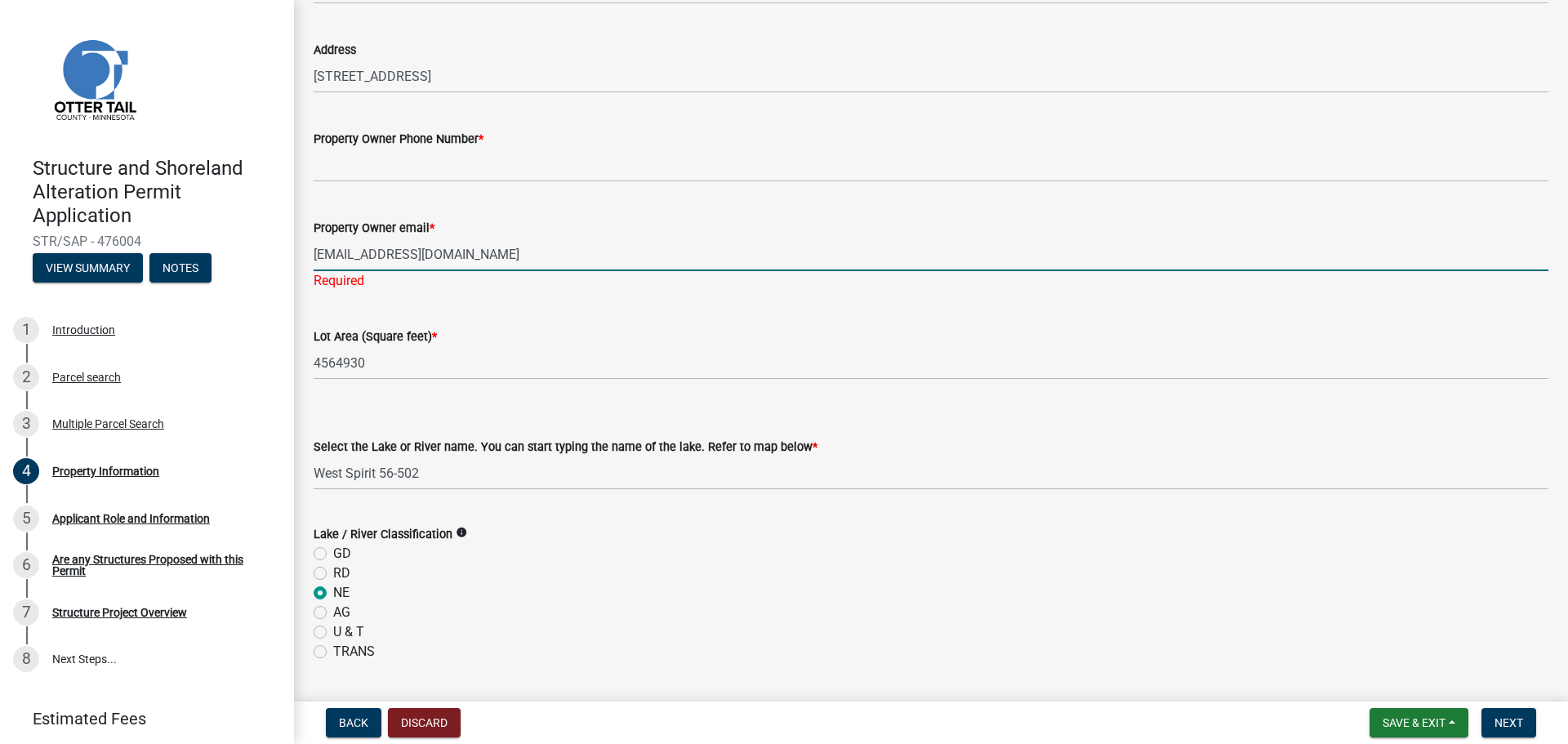
type input "[EMAIL_ADDRESS][DOMAIN_NAME]"
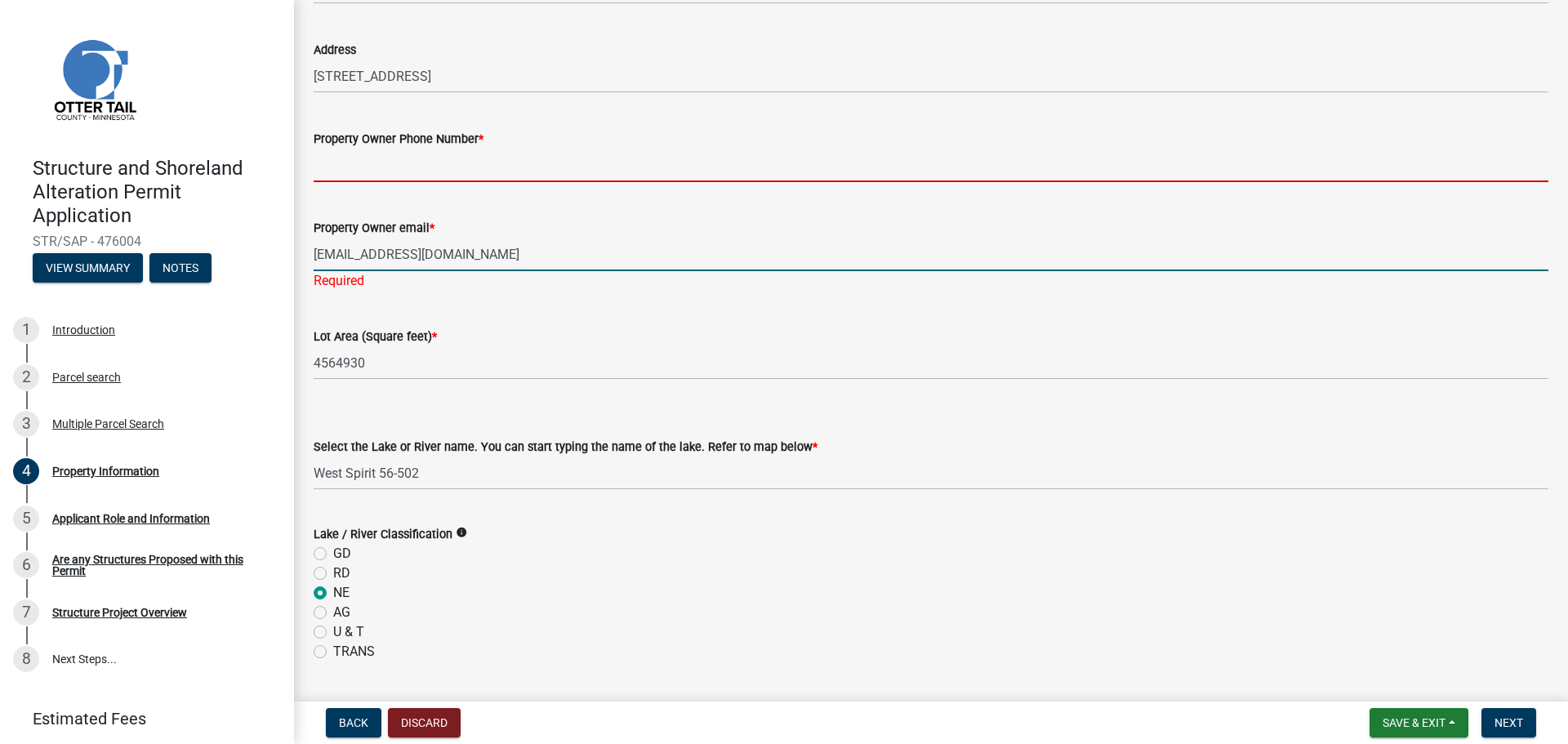
click at [484, 170] on input "Property Owner Phone Number *" at bounding box center [930, 165] width 1234 height 33
